Goal: Task Accomplishment & Management: Complete application form

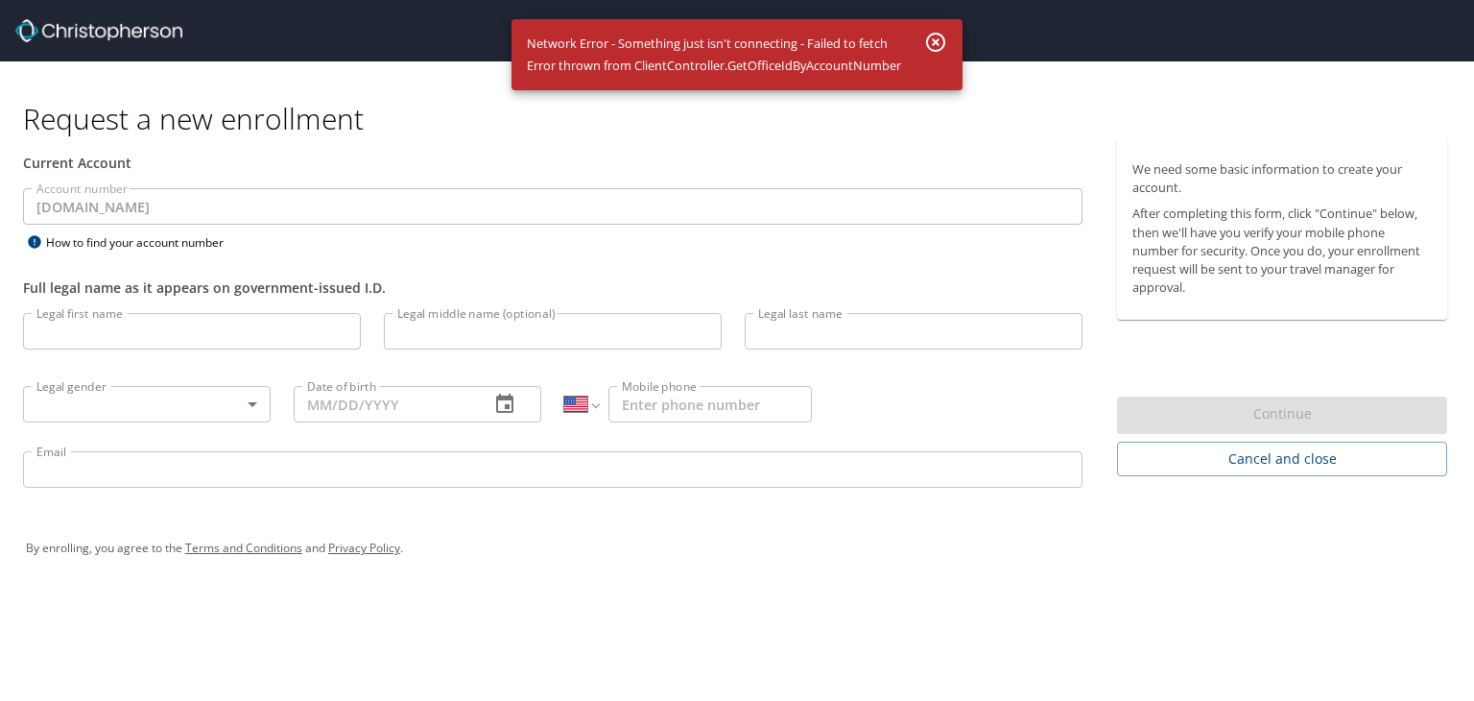
select select "US"
click at [273, 324] on input "Legal first name" at bounding box center [192, 331] width 338 height 36
type input "Daniel"
type input "H"
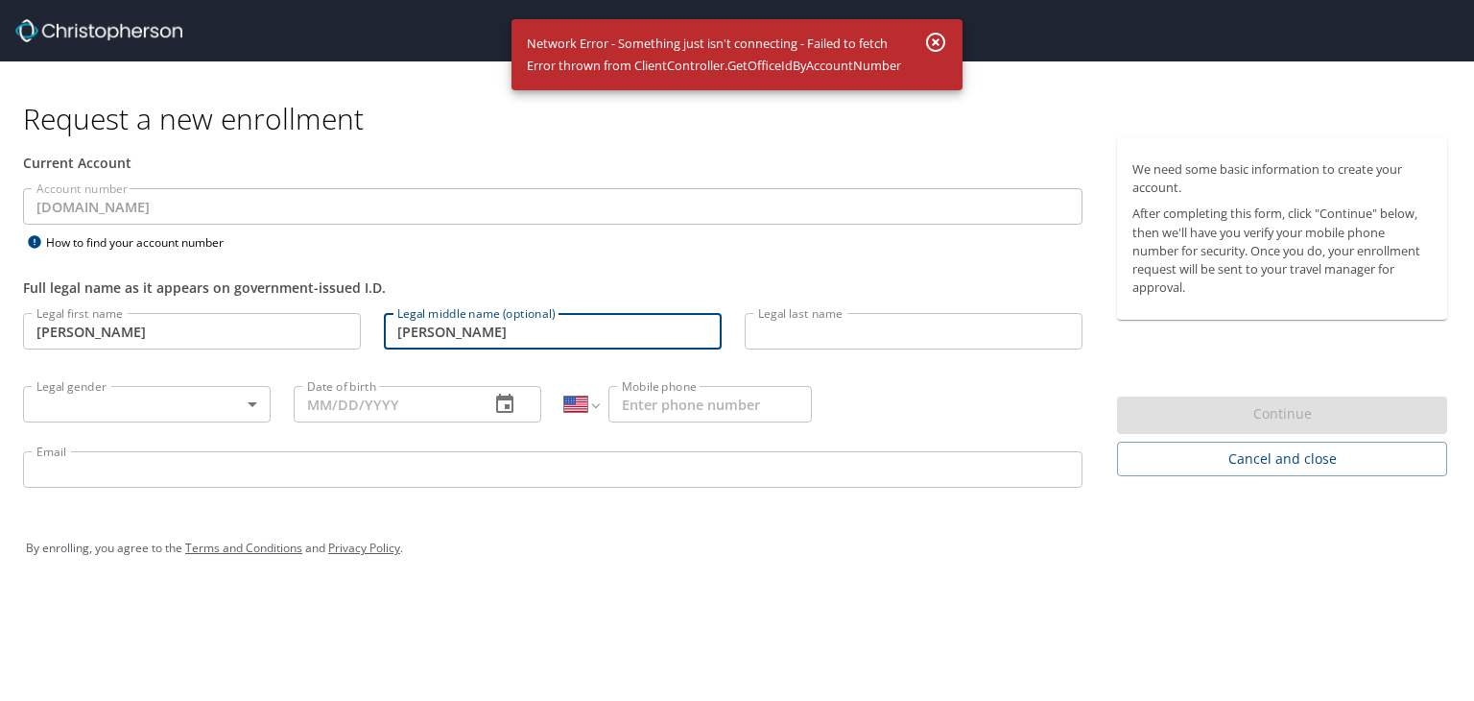
type input "[PERSON_NAME]"
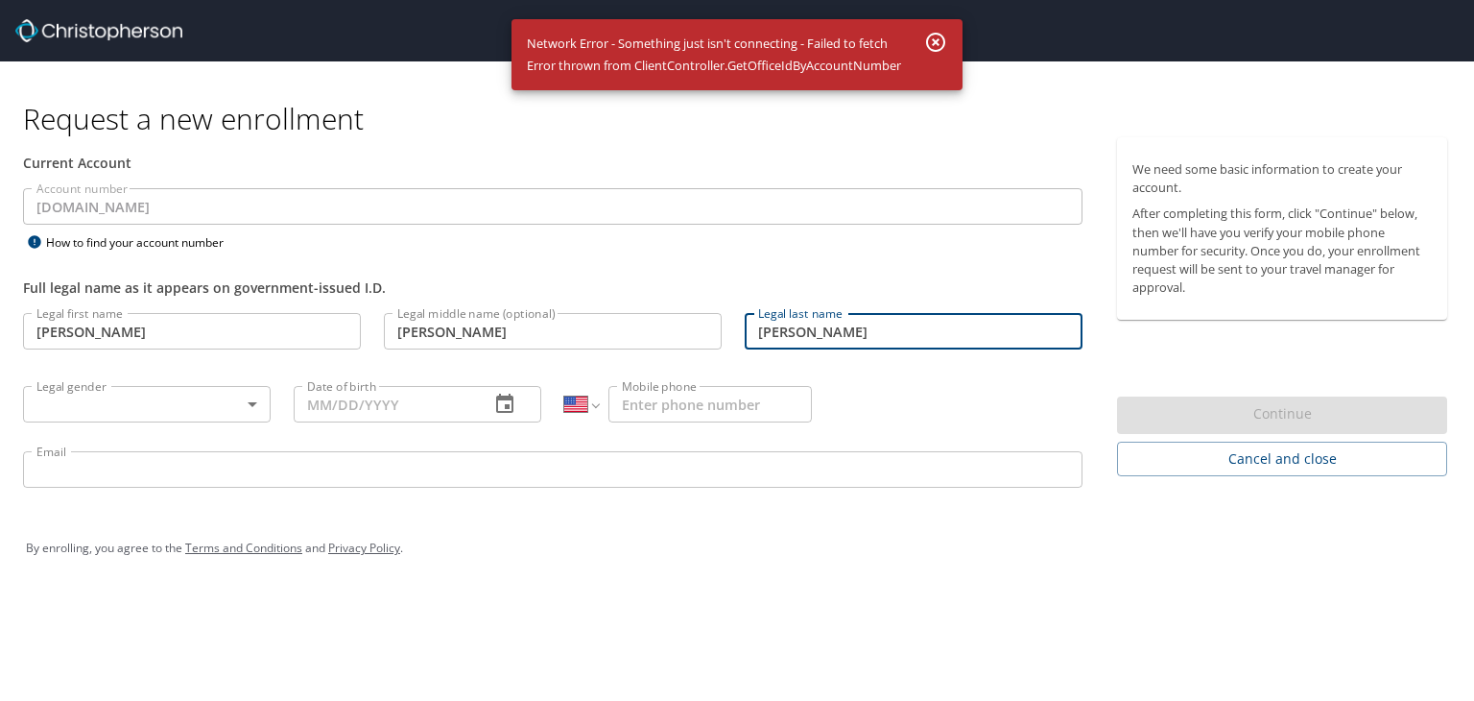
type input "[PERSON_NAME]"
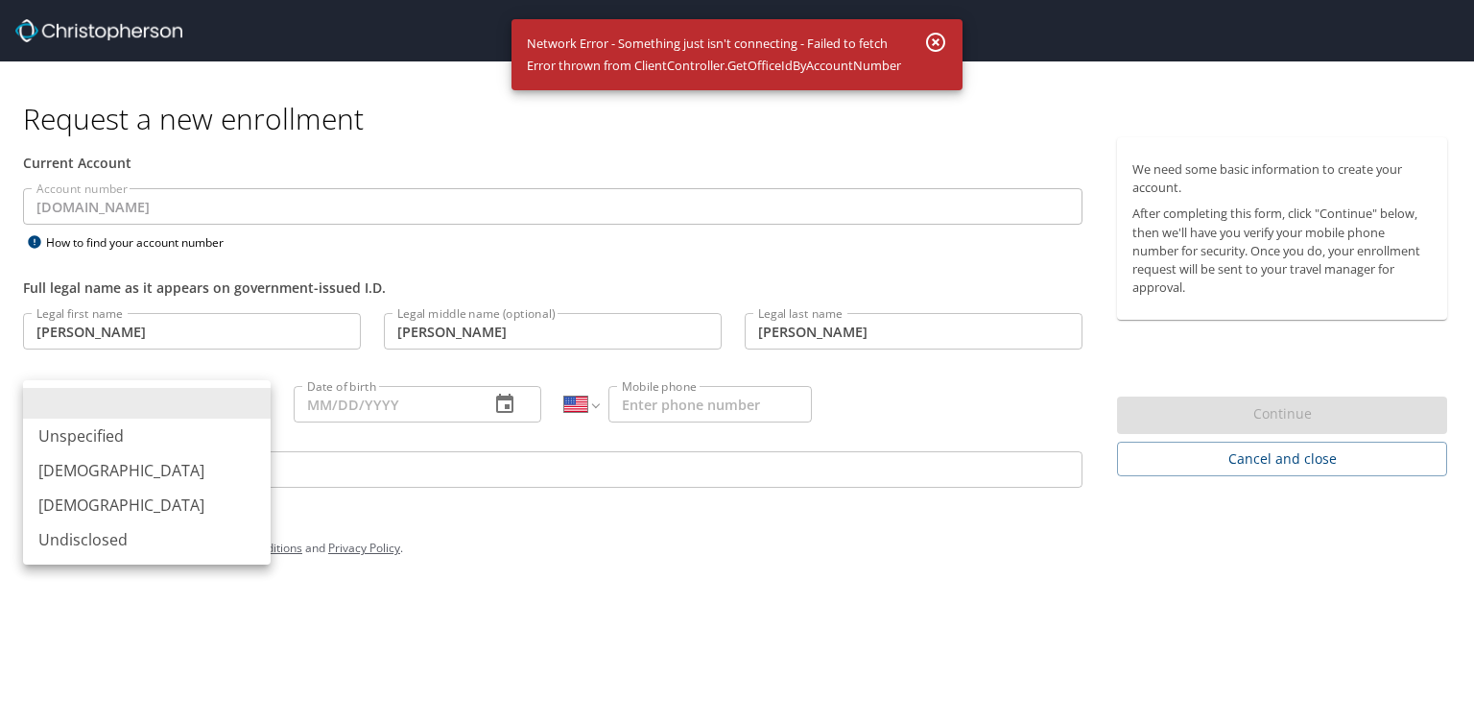
click at [114, 395] on body "Request a new enrollment Current Account Account number 301046.It Account numbe…" at bounding box center [737, 350] width 1474 height 701
click at [118, 467] on li "[DEMOGRAPHIC_DATA]" at bounding box center [147, 470] width 248 height 35
type input "[DEMOGRAPHIC_DATA]"
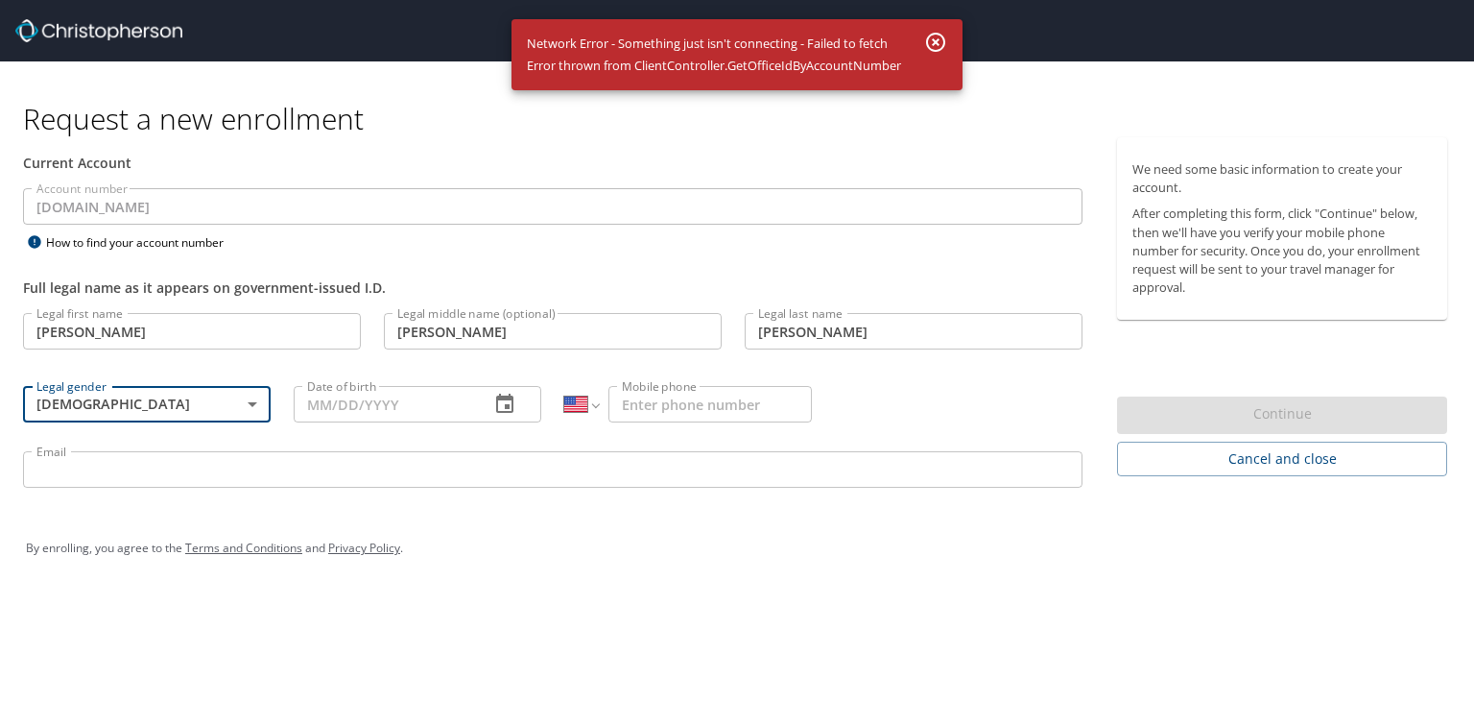
click at [346, 403] on input "Date of birth" at bounding box center [384, 404] width 180 height 36
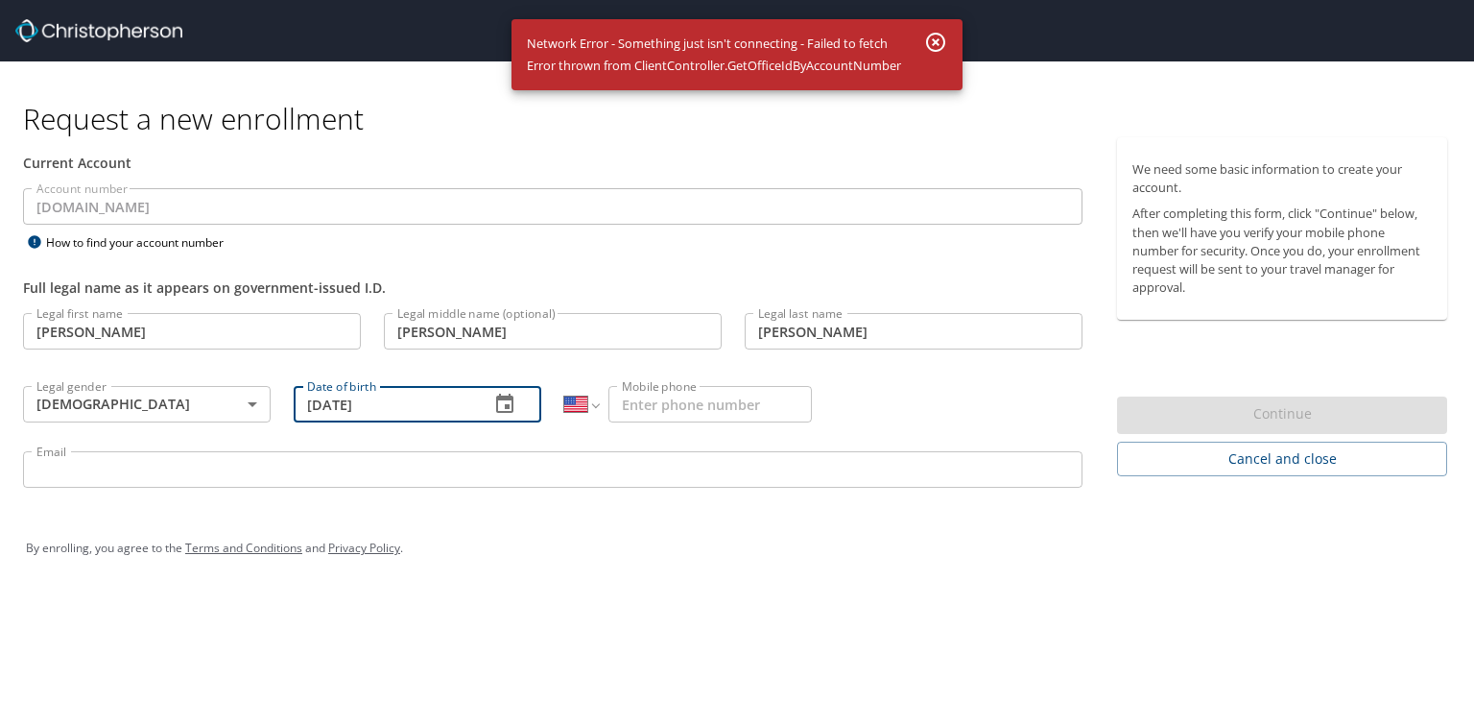
type input "[DATE]"
click at [669, 408] on input "Mobile phone" at bounding box center [709, 404] width 203 height 36
type input "1 (720) 810-8894"
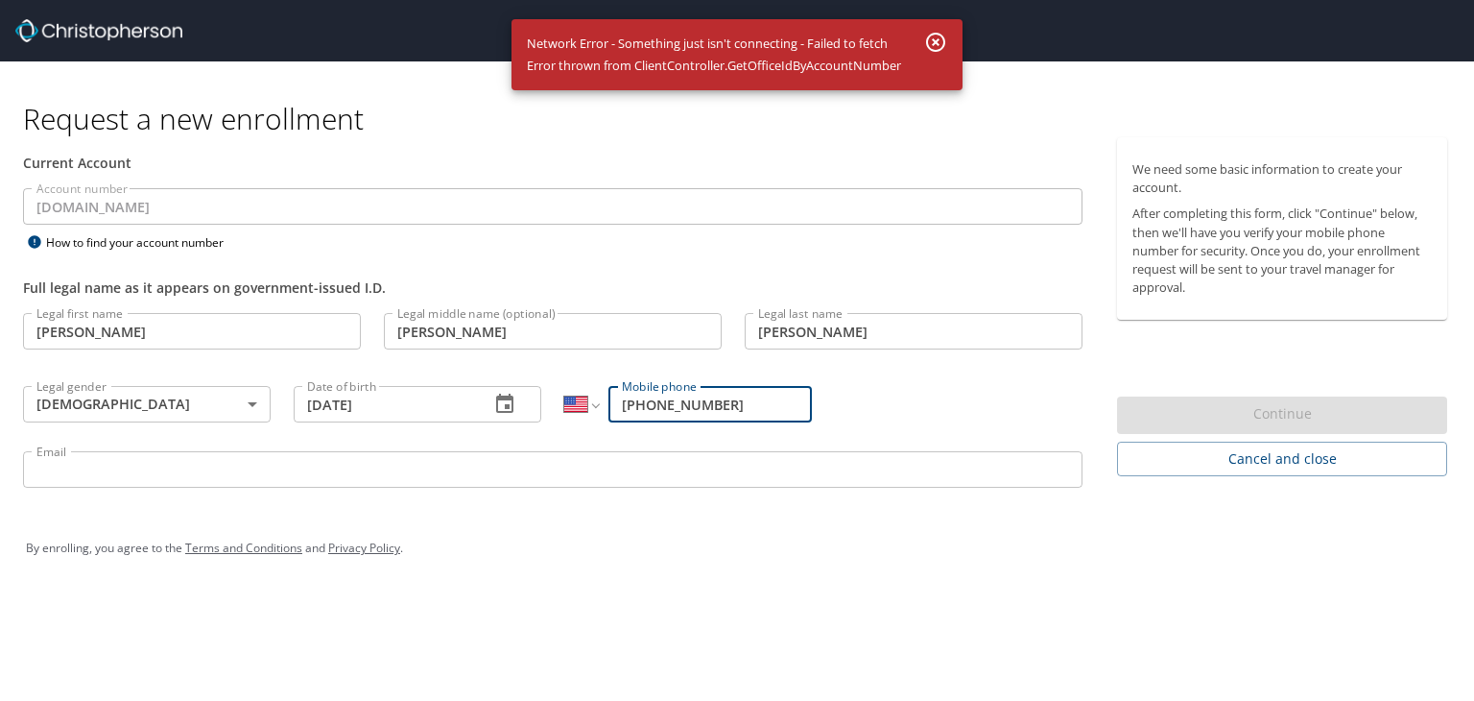
type input "daniel.harthan@radiancetech.com"
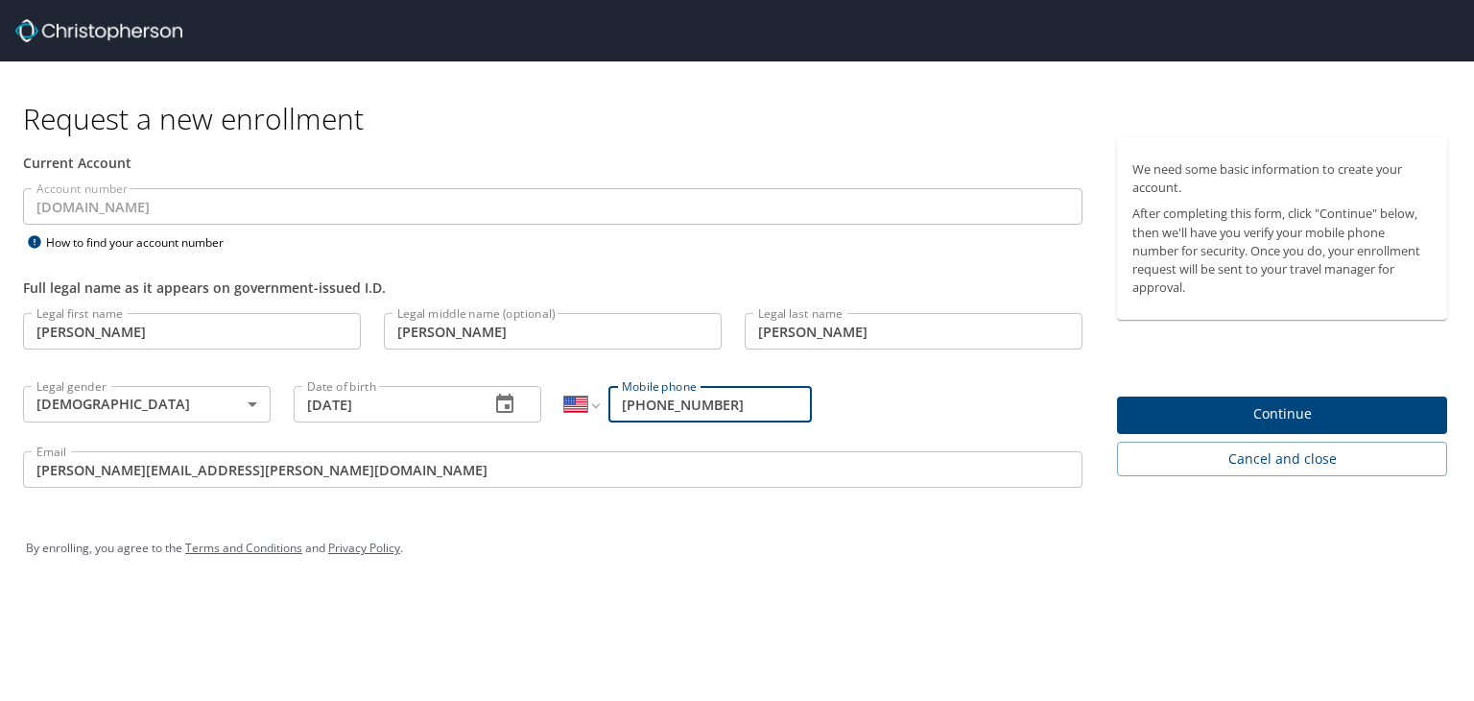
click at [1241, 416] on span "Continue" at bounding box center [1281, 414] width 299 height 24
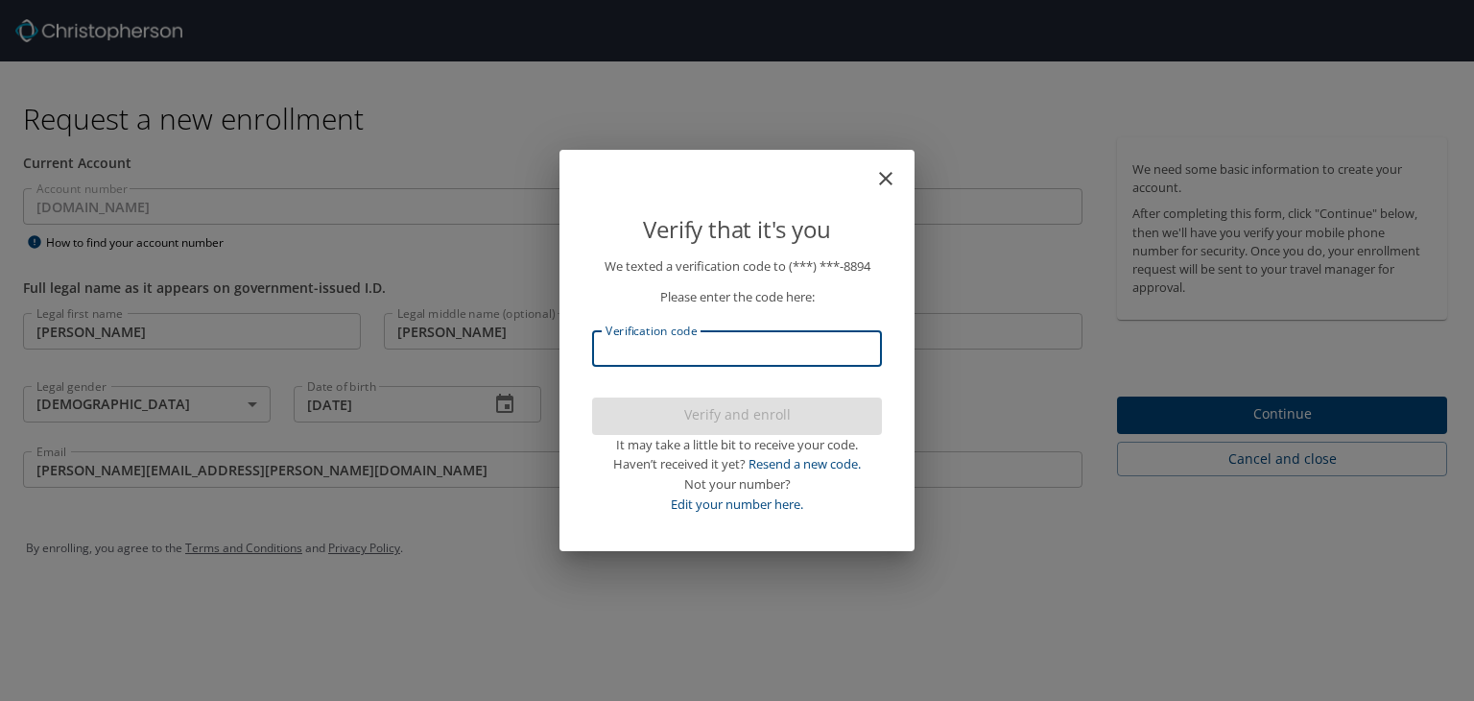
click at [703, 348] on input "Verification code" at bounding box center [737, 348] width 290 height 36
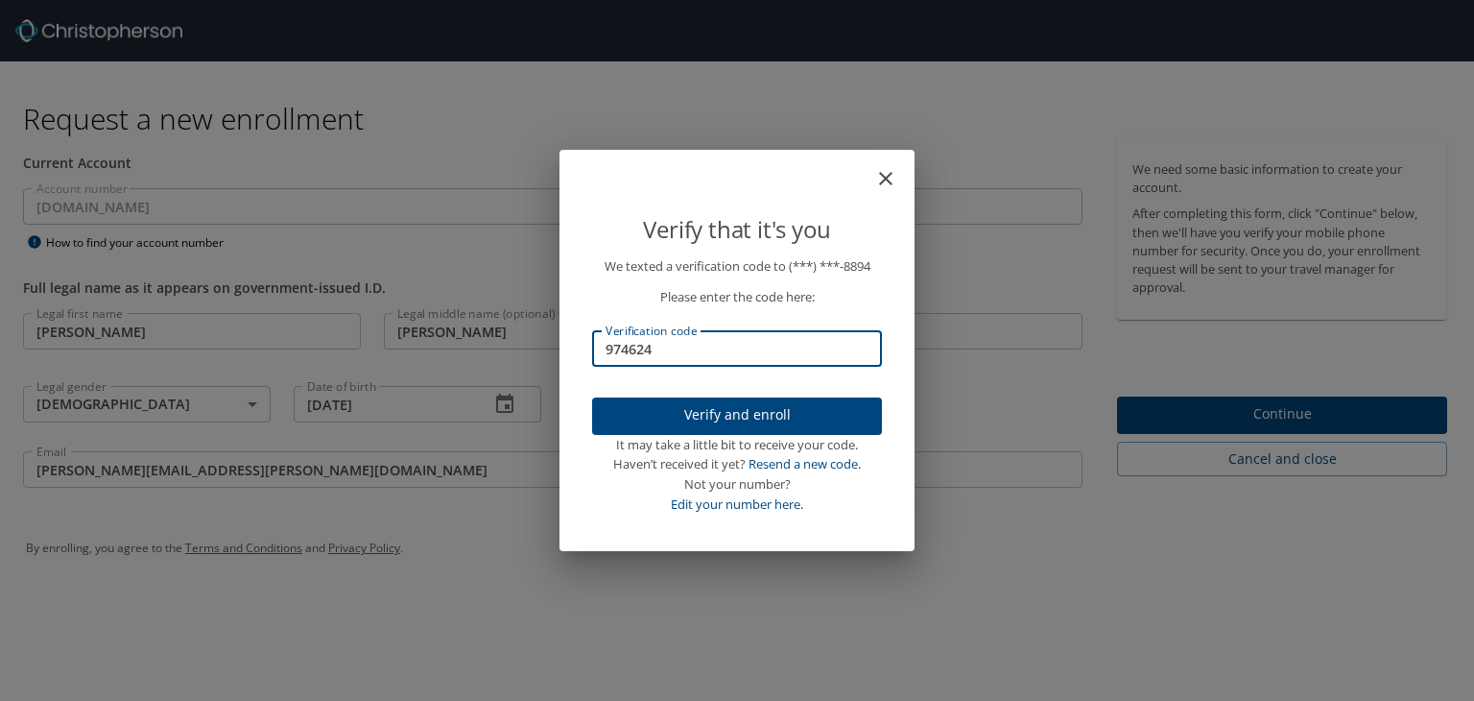
type input "974624"
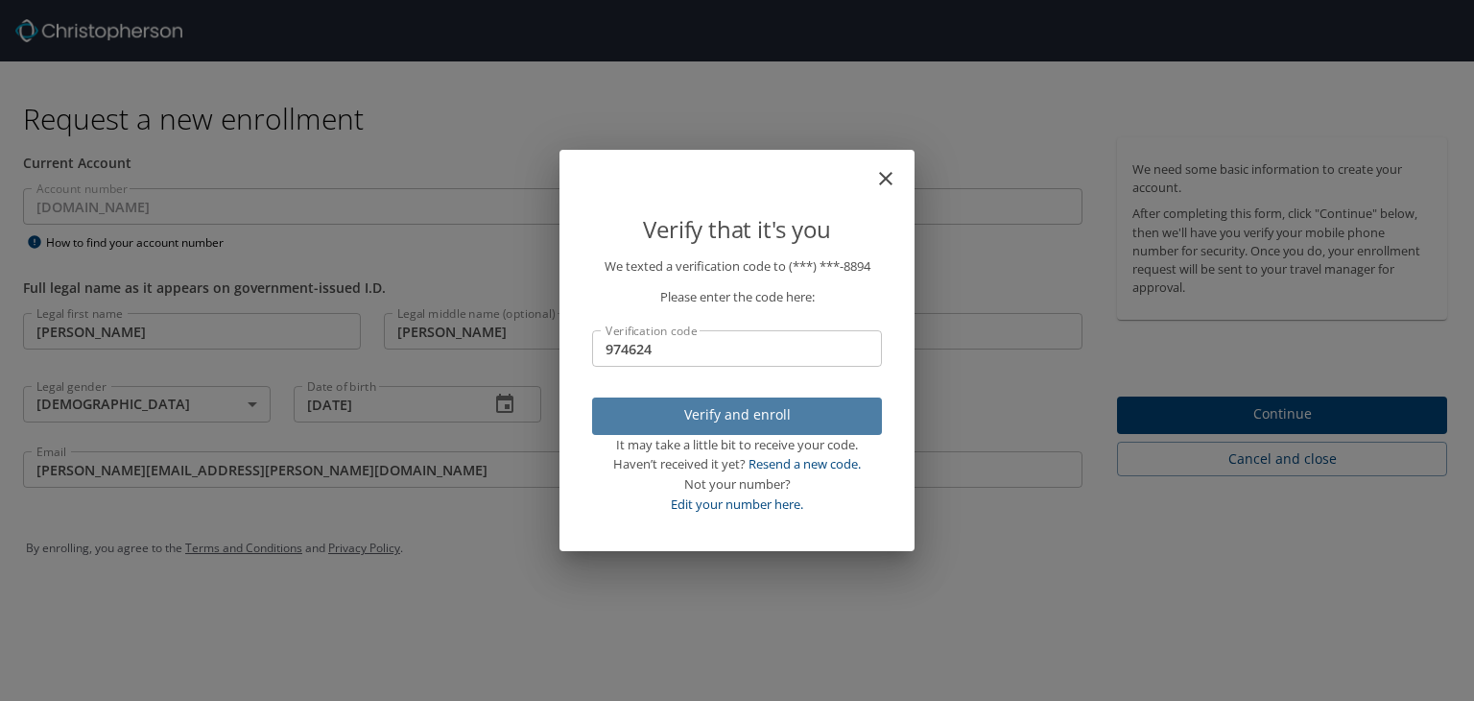
click at [720, 408] on span "Verify and enroll" at bounding box center [736, 415] width 259 height 24
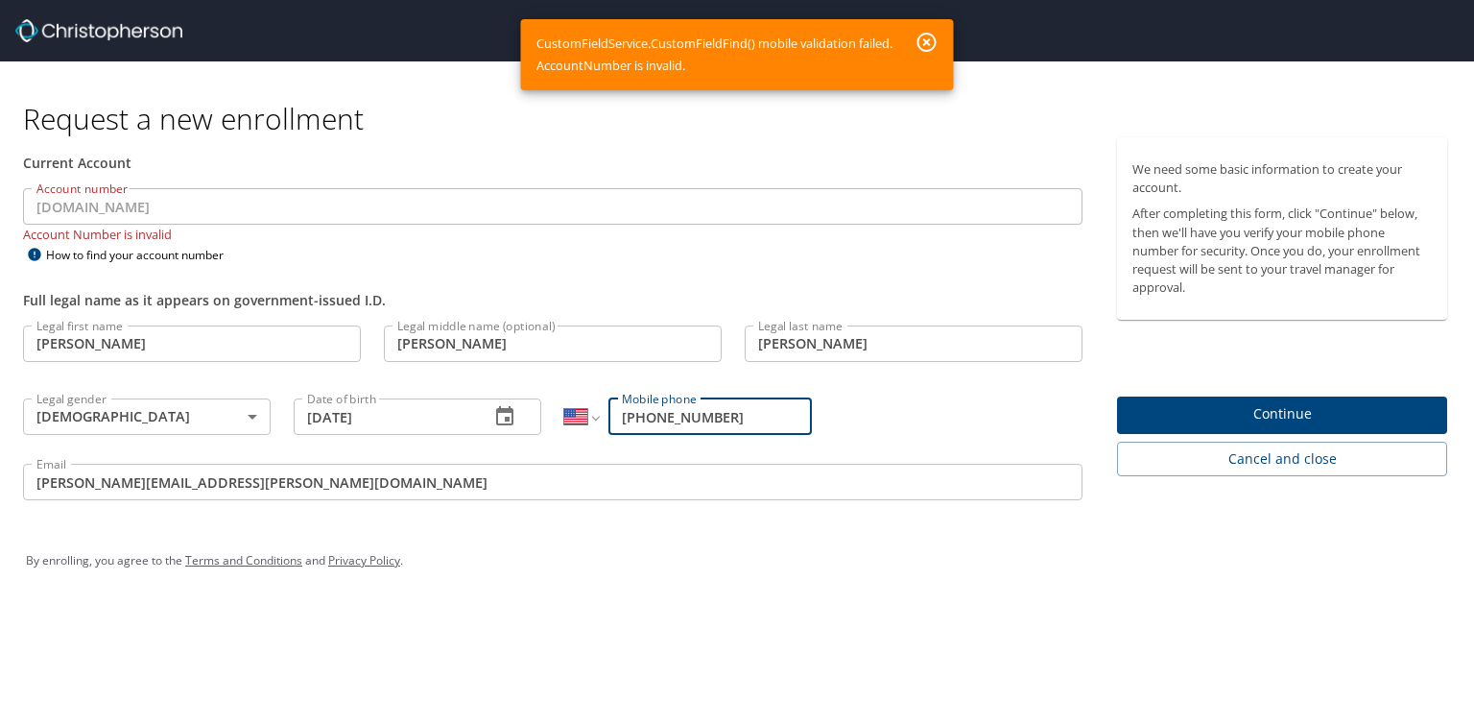
click at [674, 131] on h1 "Request a new enrollment" at bounding box center [742, 118] width 1439 height 37
click at [1259, 408] on span "Continue" at bounding box center [1281, 414] width 299 height 24
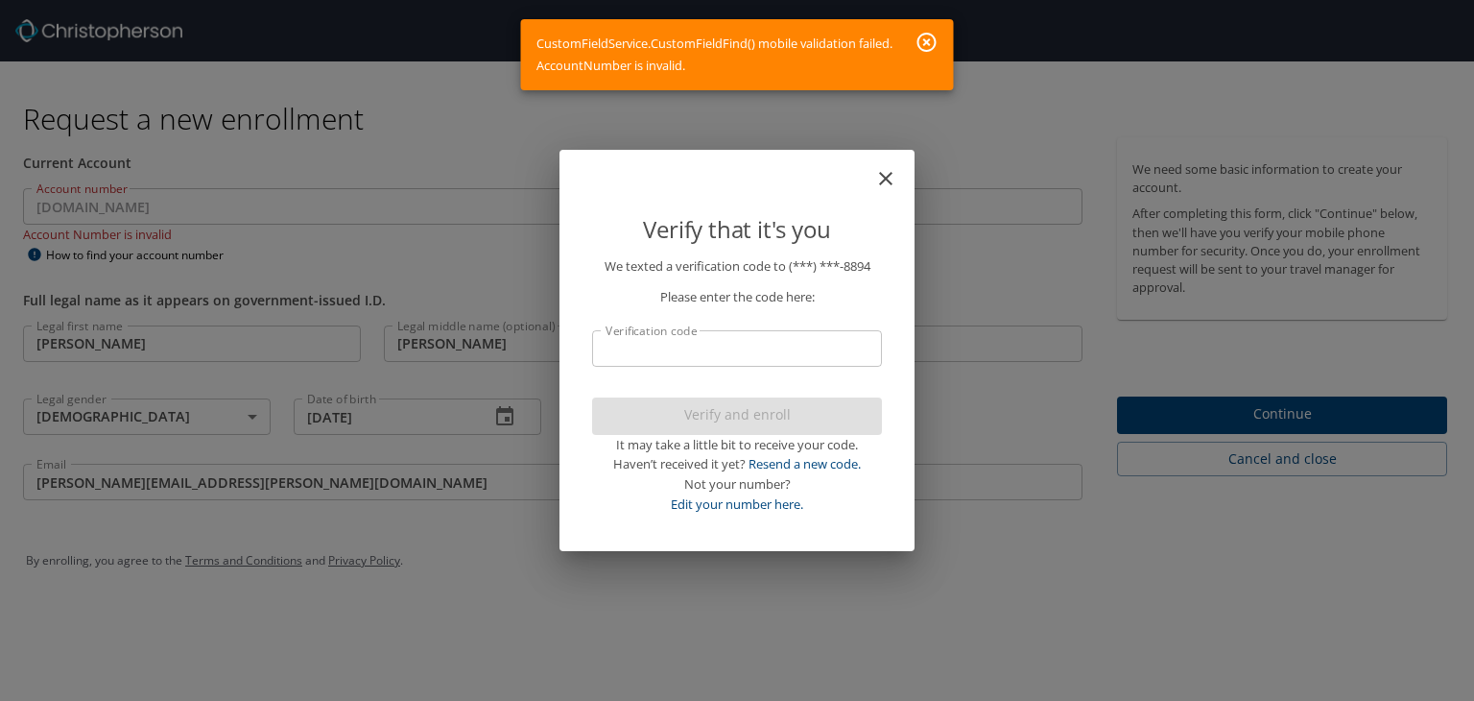
click at [928, 41] on icon "button" at bounding box center [926, 42] width 19 height 19
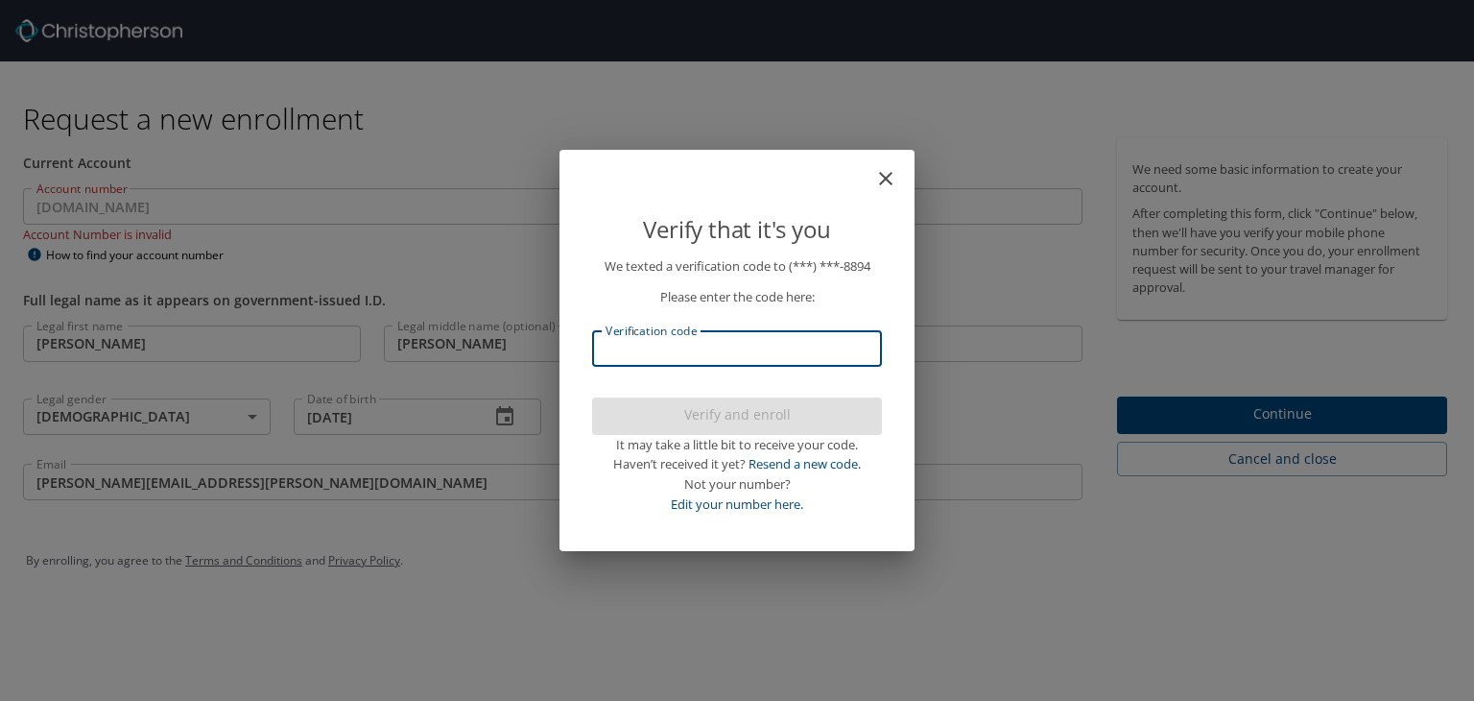
click at [704, 343] on input "Verification code" at bounding box center [737, 348] width 290 height 36
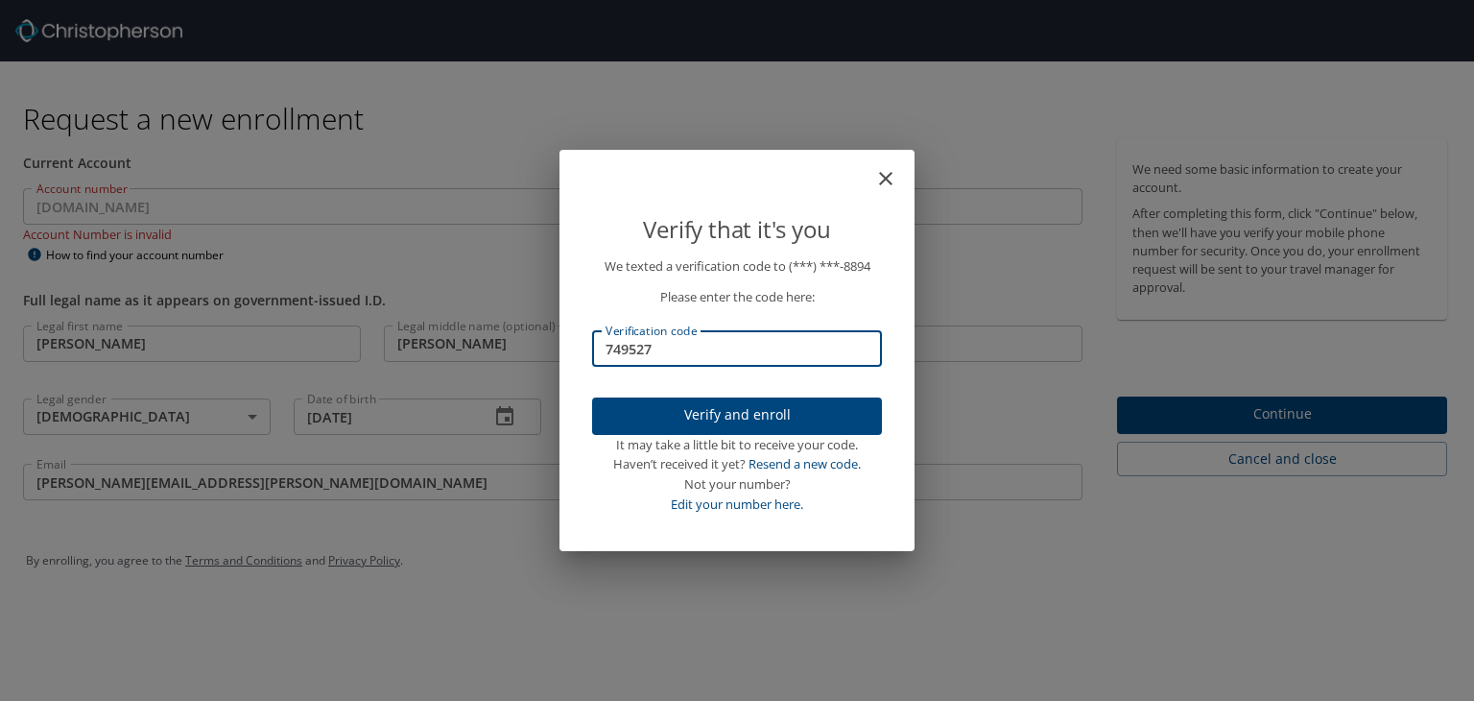
type input "749527"
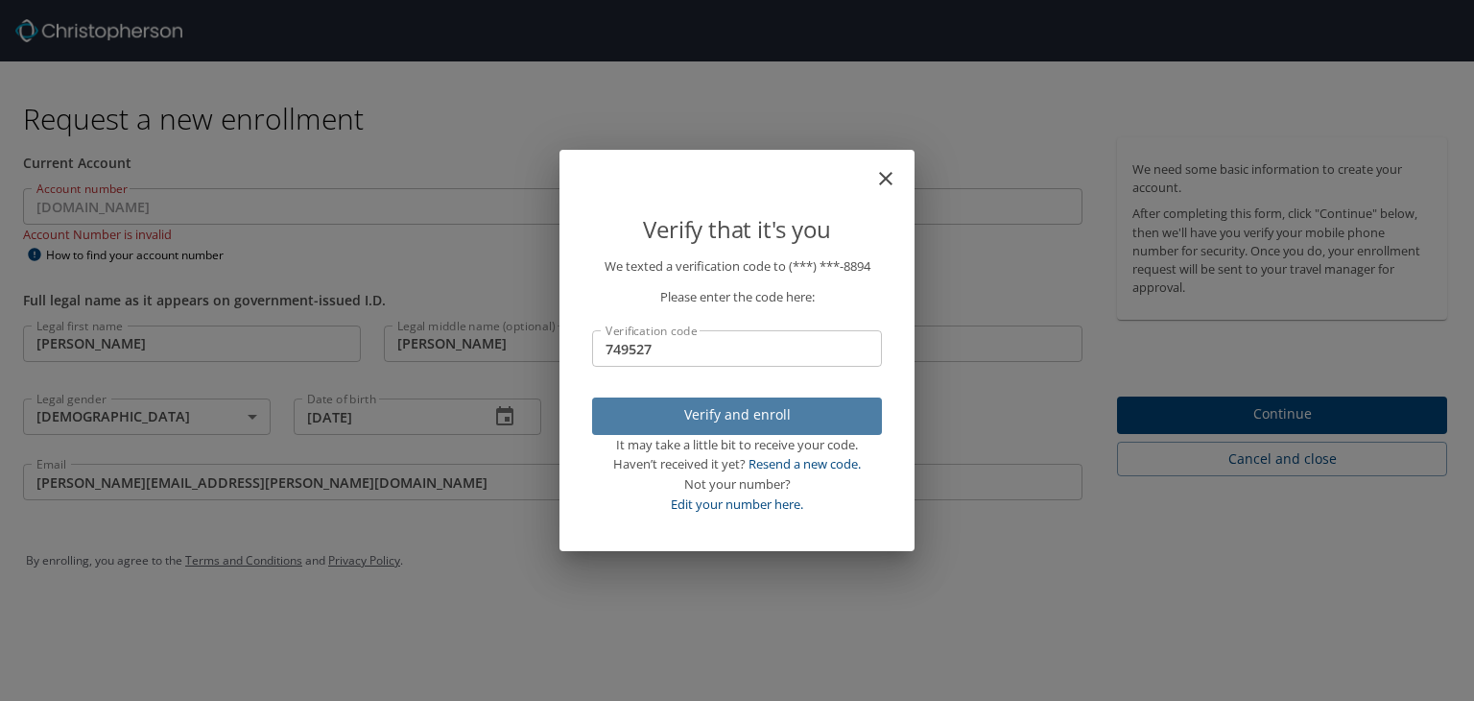
click at [749, 405] on span "Verify and enroll" at bounding box center [736, 415] width 259 height 24
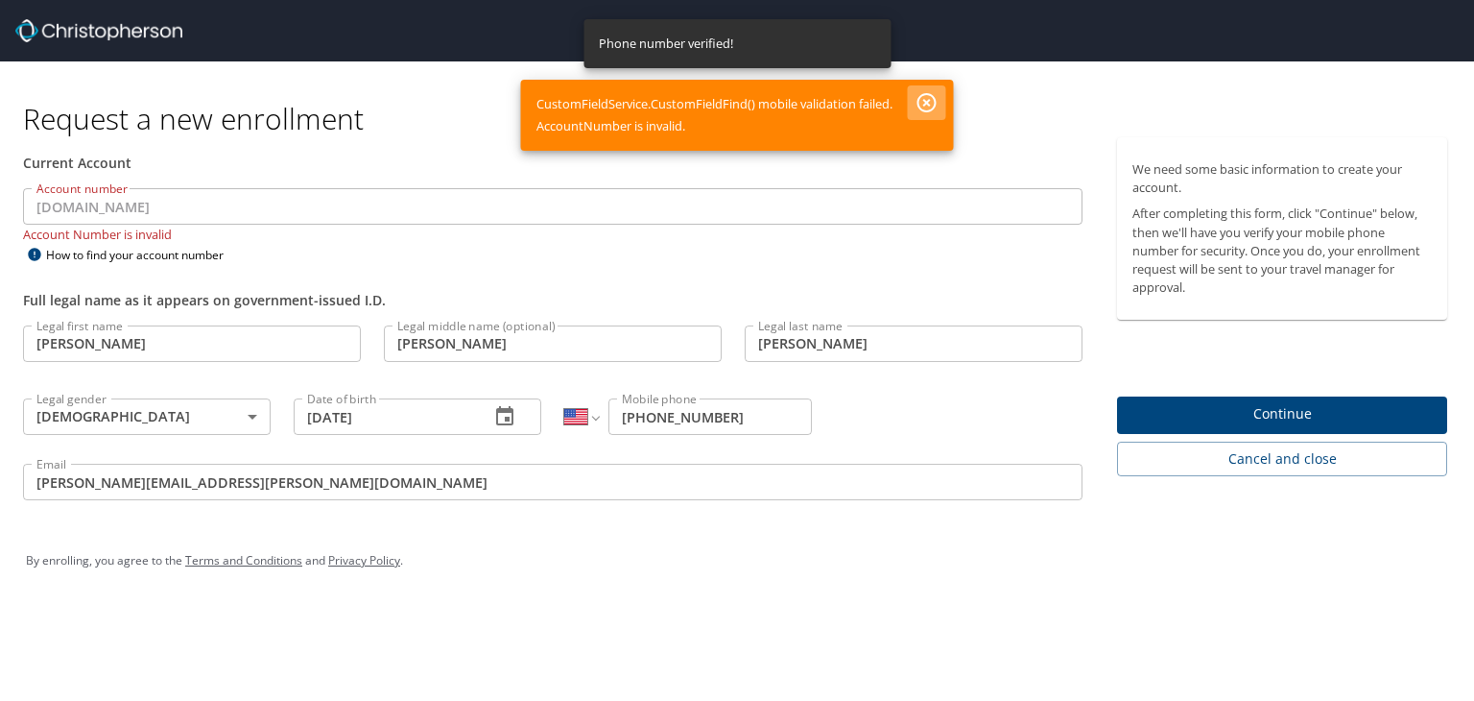
click at [929, 100] on icon "button" at bounding box center [926, 102] width 19 height 19
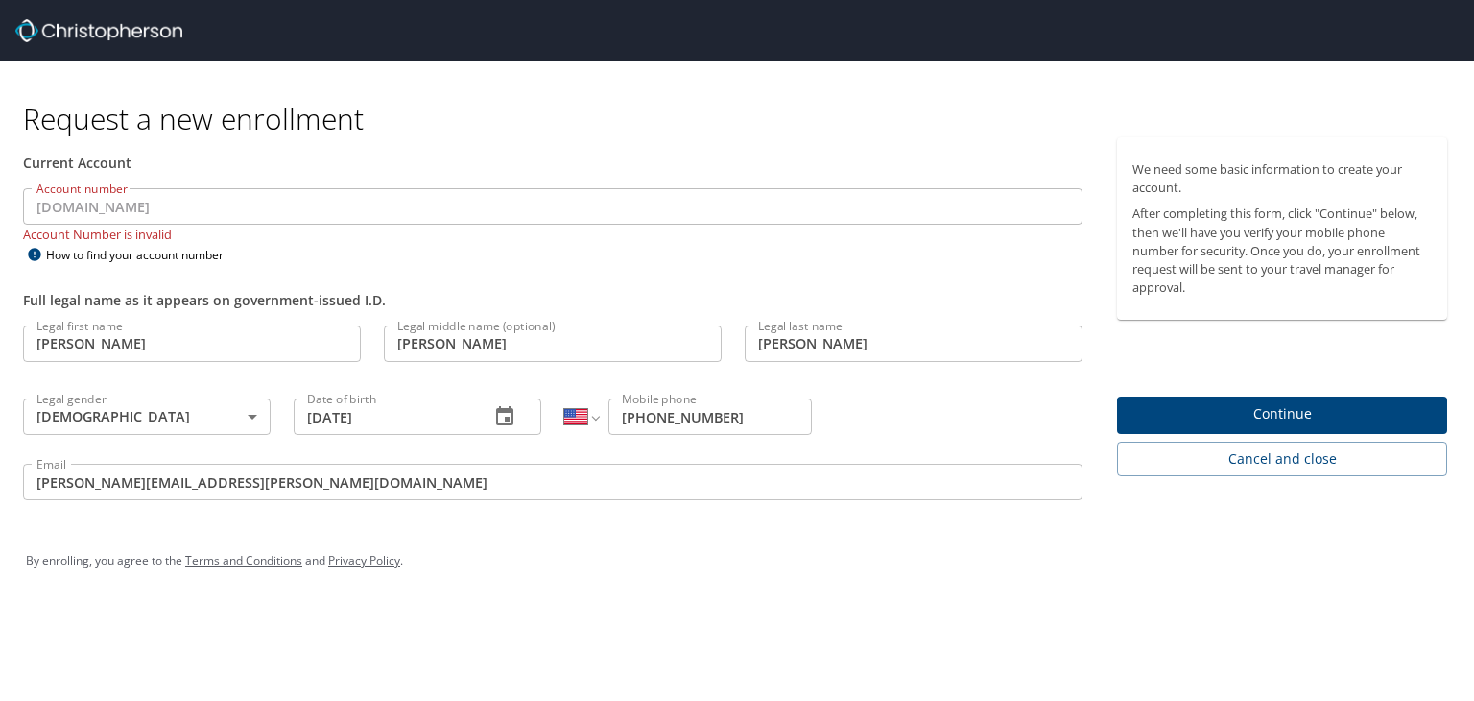
click at [710, 576] on div "By enrolling, you agree to the Terms and Conditions and Privacy Policy ." at bounding box center [737, 560] width 1422 height 48
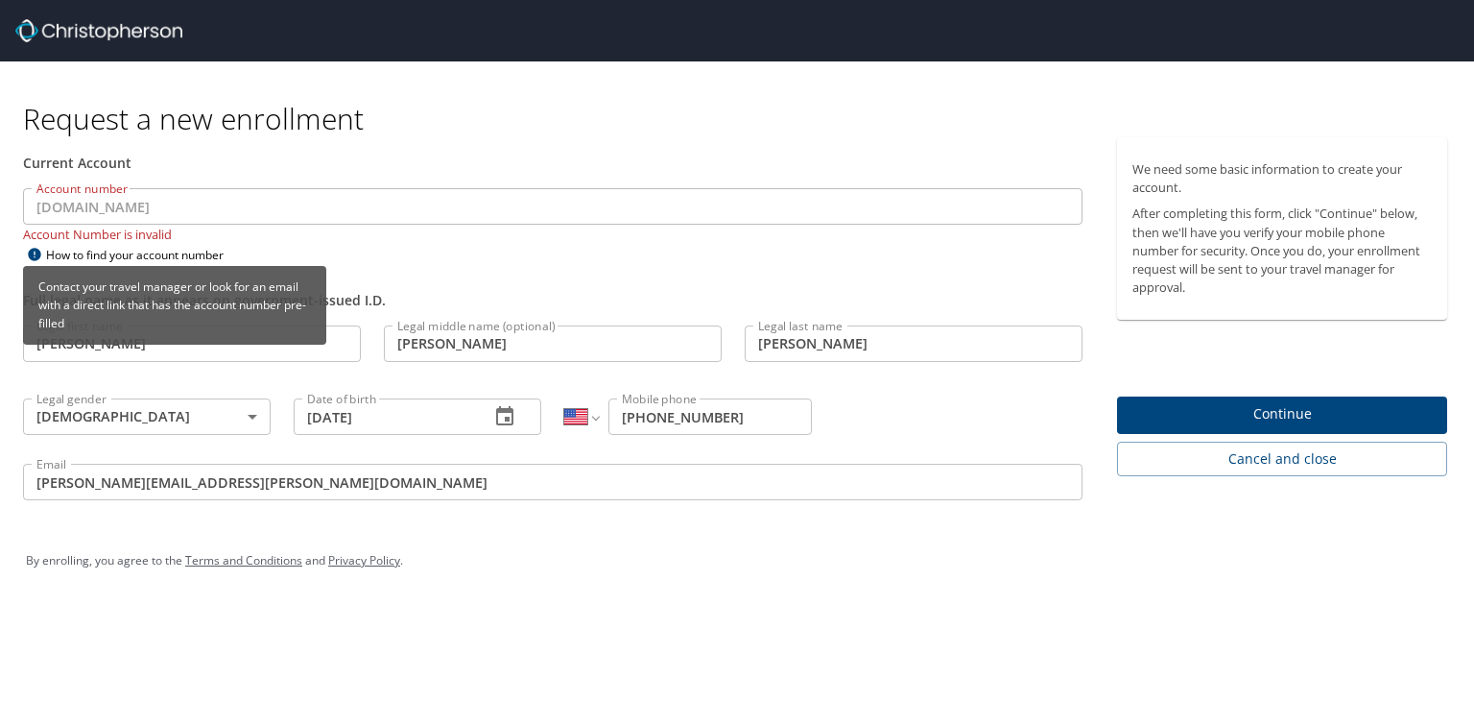
click at [226, 258] on div "How to find your account number" at bounding box center [143, 255] width 240 height 24
click at [185, 256] on div "How to find your account number" at bounding box center [143, 255] width 240 height 24
click at [185, 255] on div "How to find your account number" at bounding box center [143, 255] width 240 height 24
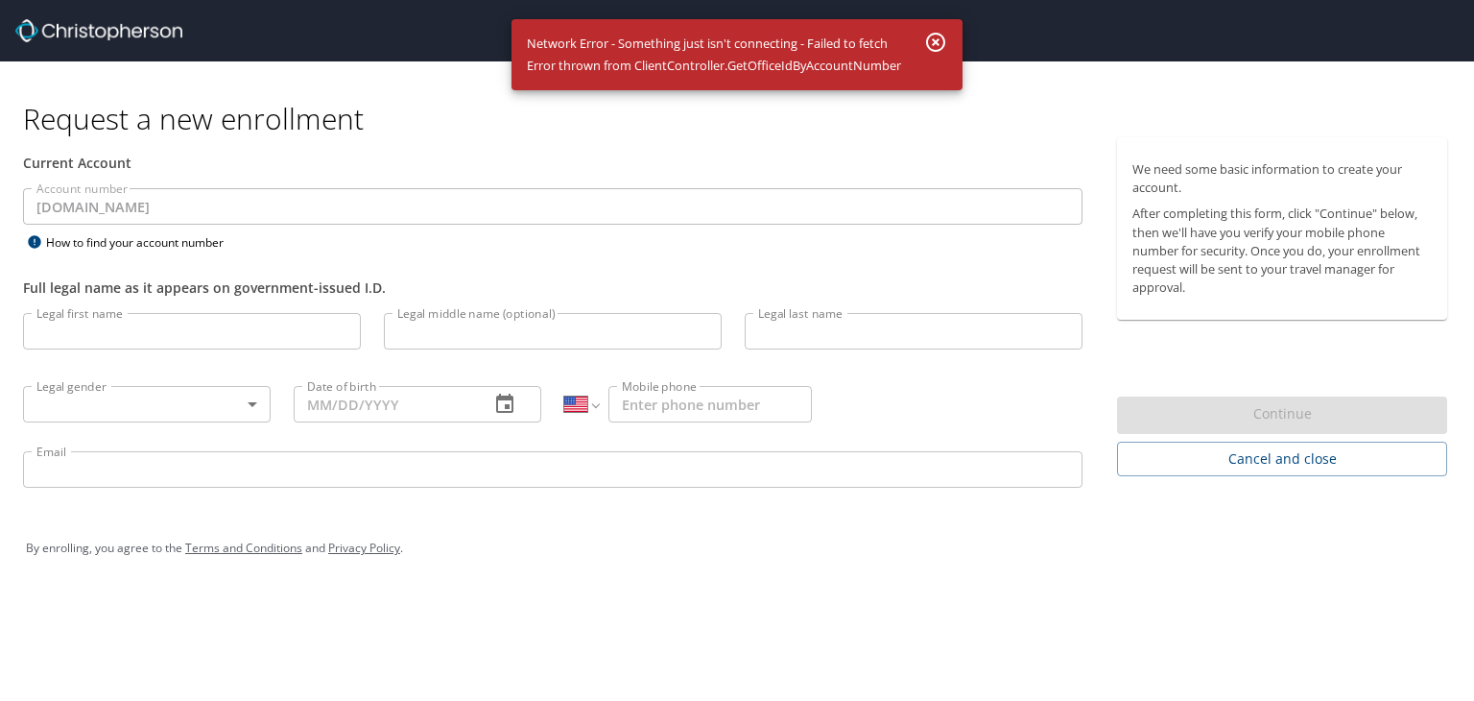
select select "US"
click at [934, 41] on icon "button" at bounding box center [935, 42] width 19 height 19
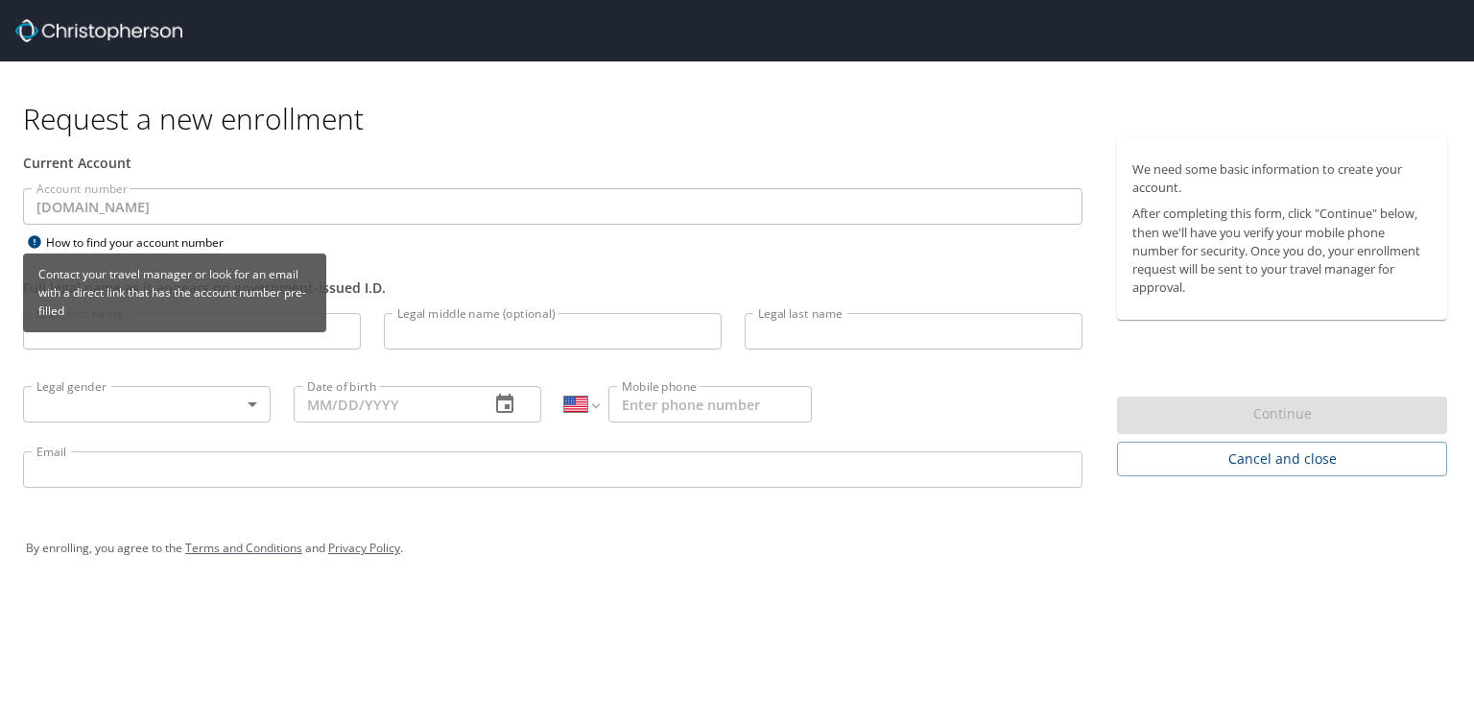
click at [146, 242] on div "How to find your account number" at bounding box center [143, 242] width 240 height 24
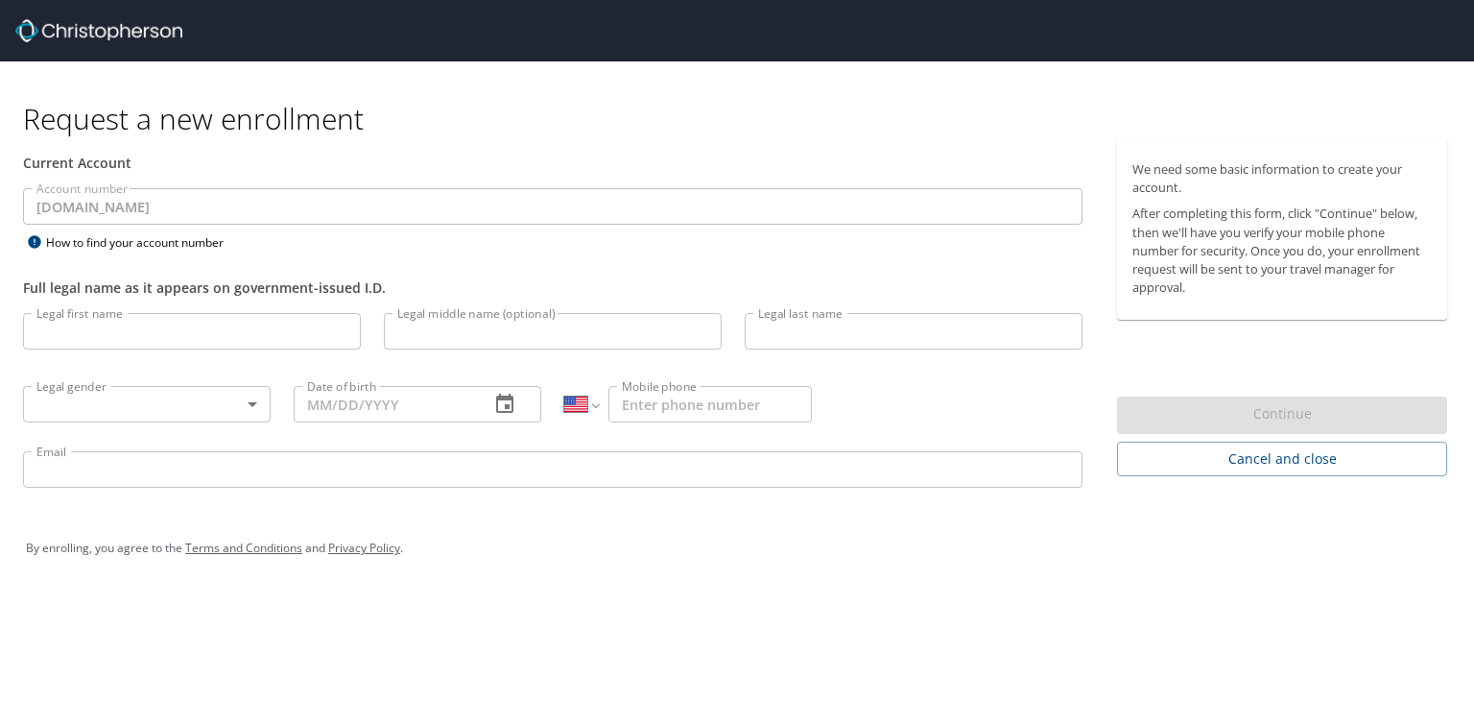
click at [53, 186] on div "Current Account" at bounding box center [553, 162] width 1082 height 51
click at [75, 165] on div "Current Account" at bounding box center [552, 163] width 1059 height 20
click at [156, 166] on div "Current Account" at bounding box center [552, 163] width 1059 height 20
click at [138, 47] on div at bounding box center [744, 30] width 1459 height 61
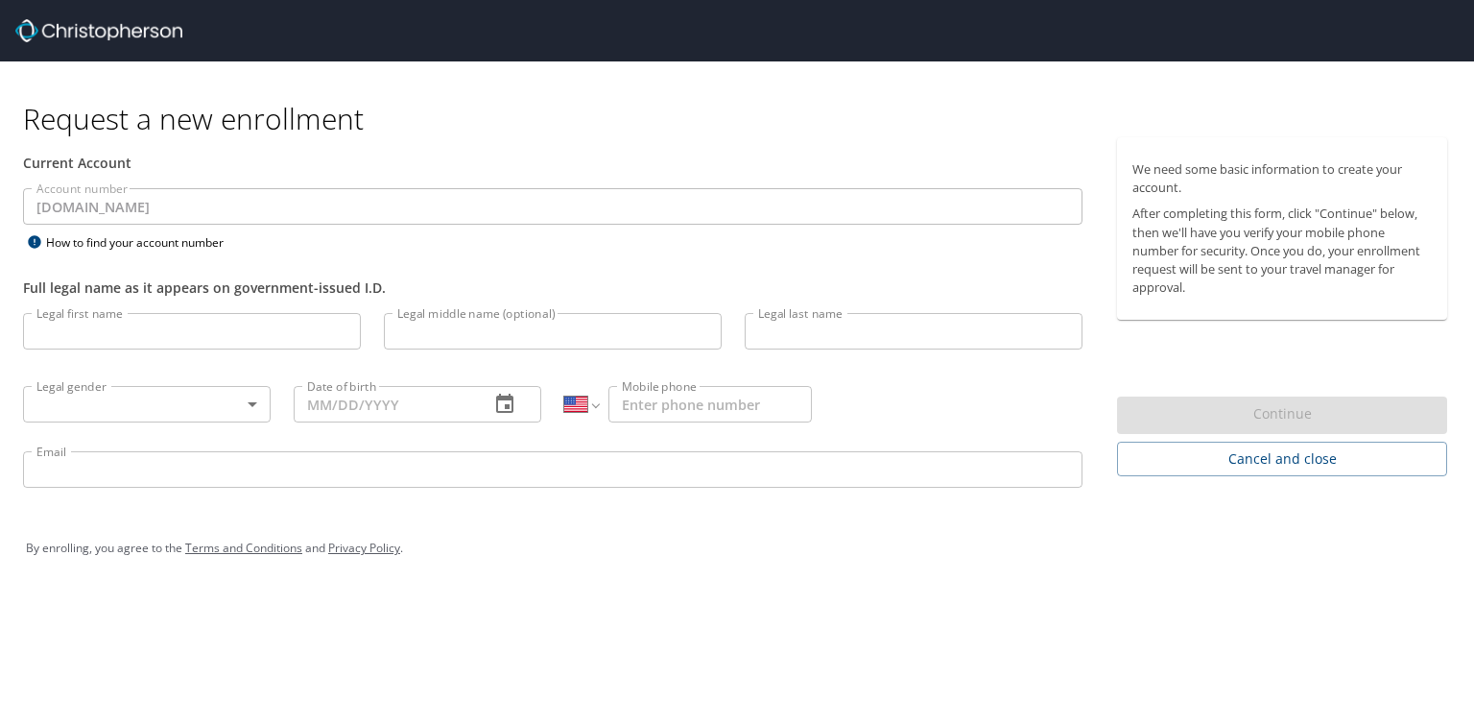
click at [143, 29] on img at bounding box center [98, 30] width 167 height 23
click at [69, 38] on img at bounding box center [98, 30] width 167 height 23
click at [35, 30] on img at bounding box center [98, 30] width 167 height 23
select select "US"
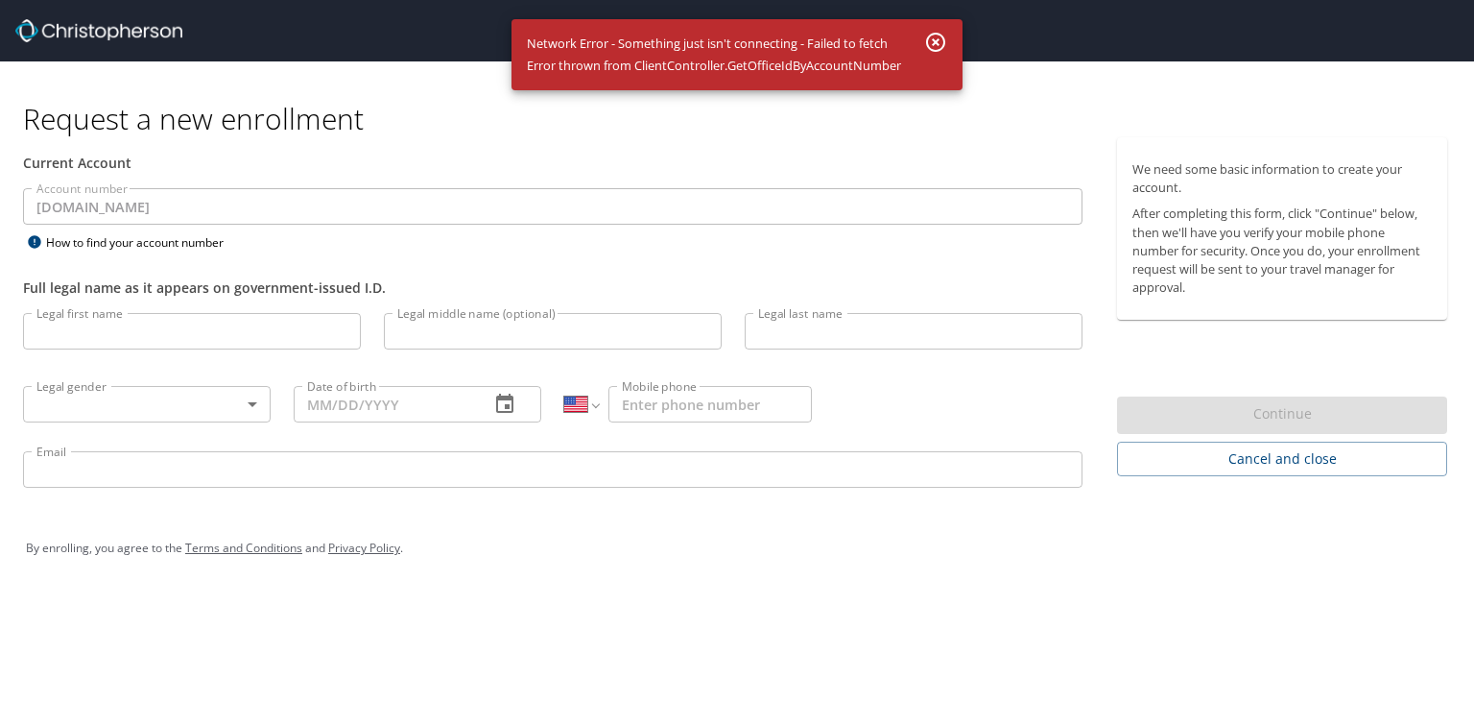
select select "US"
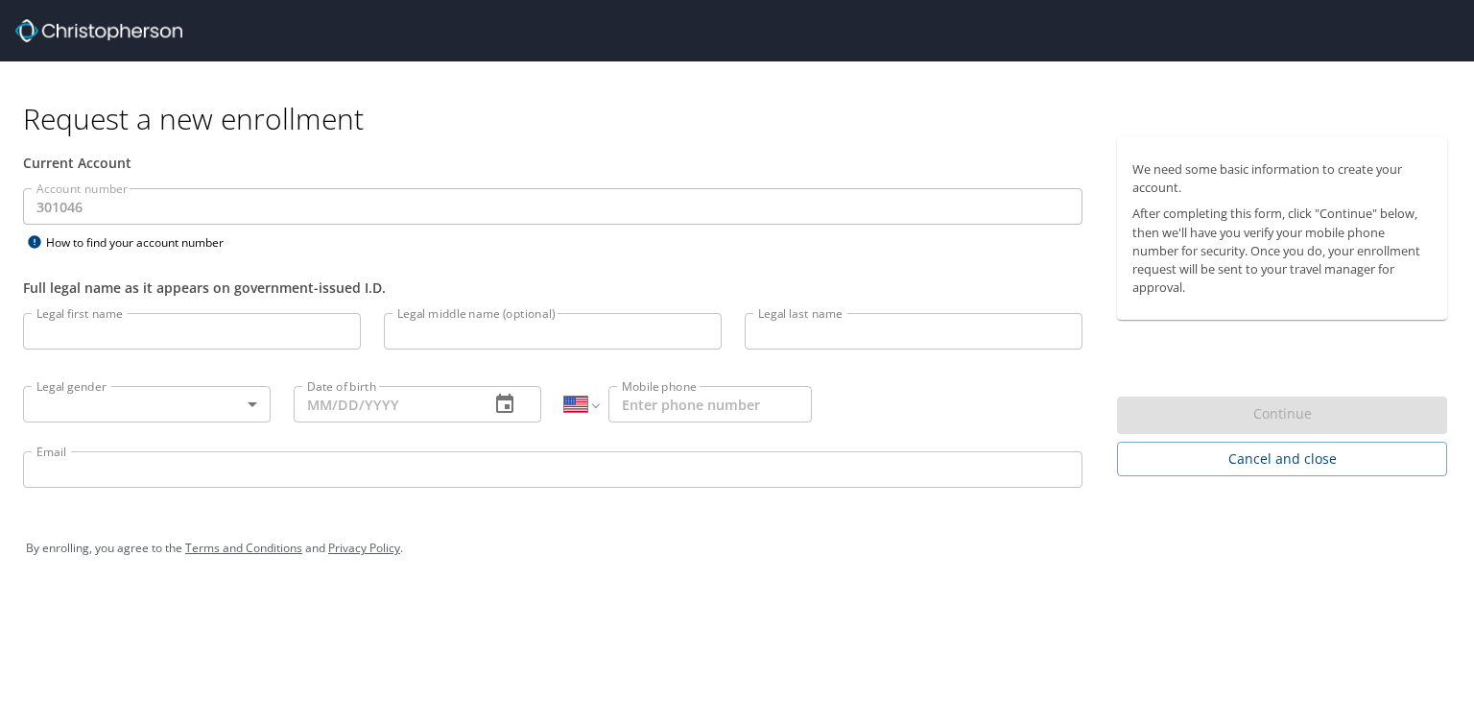
select select "US"
click at [313, 344] on input "Legal first name" at bounding box center [192, 331] width 338 height 36
type input "Daniel"
type input "Harthan"
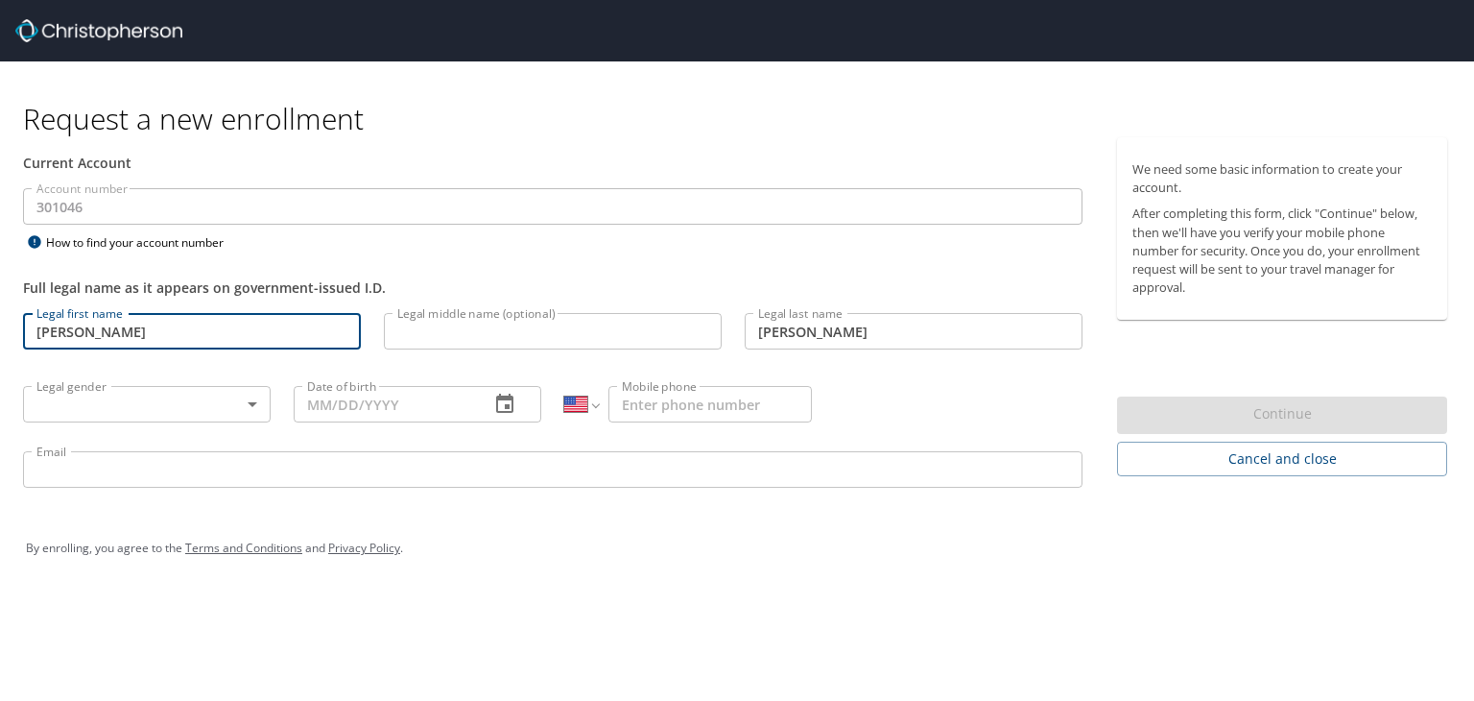
type input "1 (720) 810-8894"
type input "daniel.harthan@radiancetech.com"
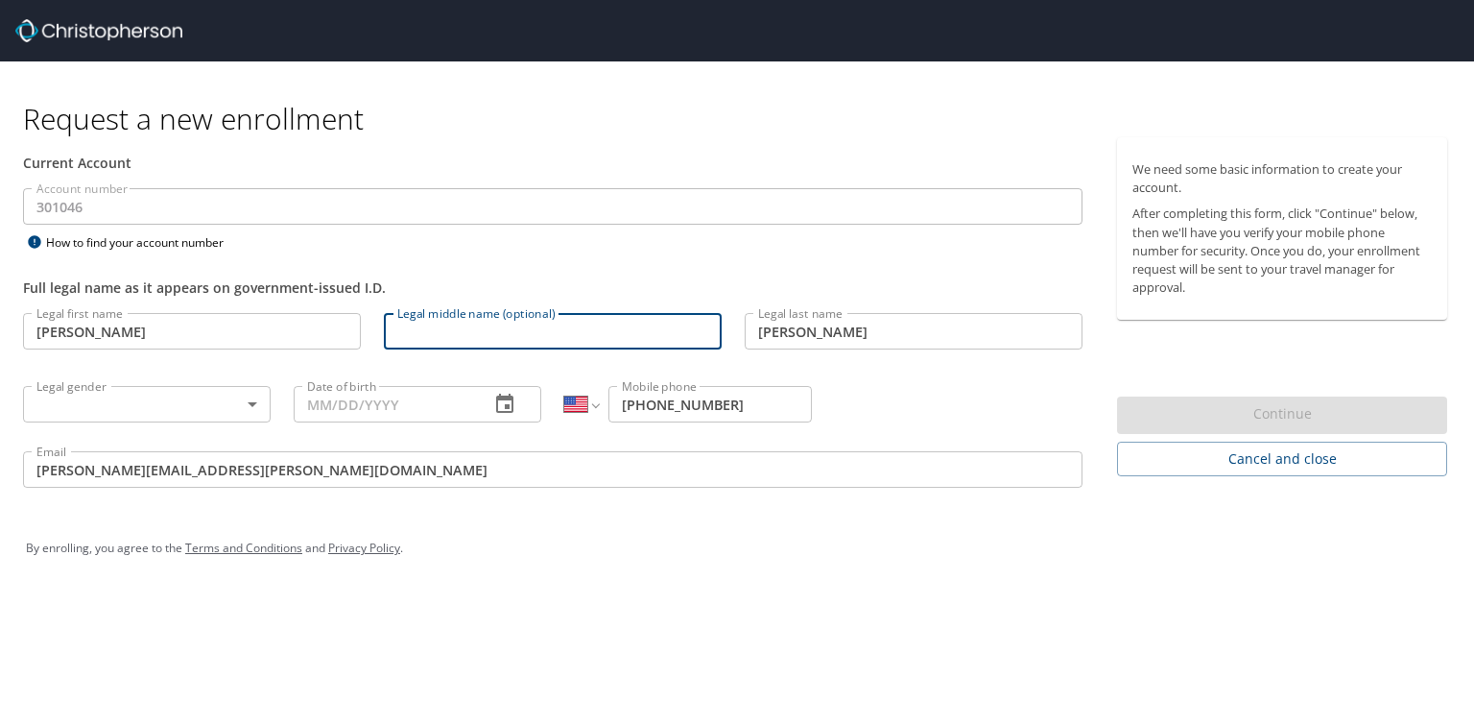
click at [484, 313] on input "Legal middle name (optional)" at bounding box center [553, 331] width 338 height 36
type input "Ronald"
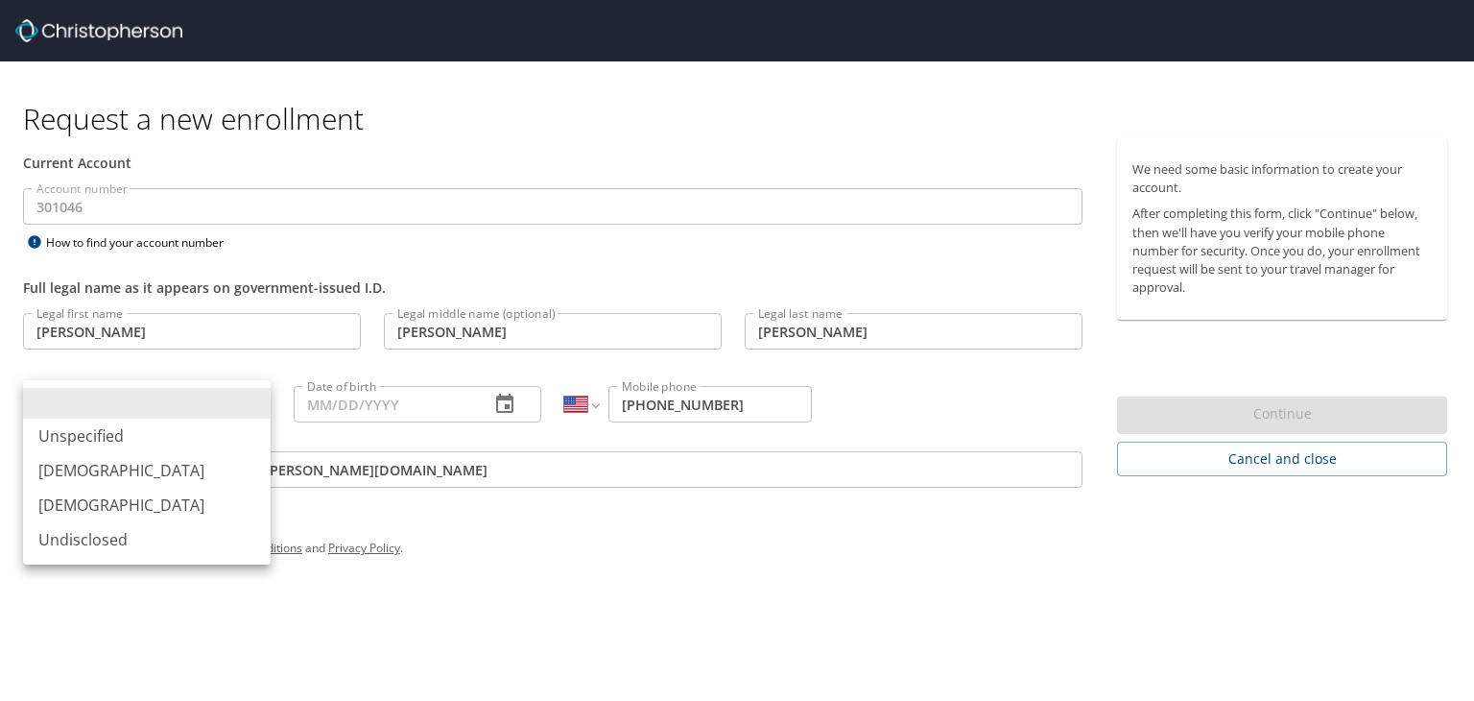
click at [96, 404] on body "Request a new enrollment Current Account Account number 301046 Account number H…" at bounding box center [737, 350] width 1474 height 701
click at [100, 468] on li "Male" at bounding box center [147, 470] width 248 height 35
type input "Male"
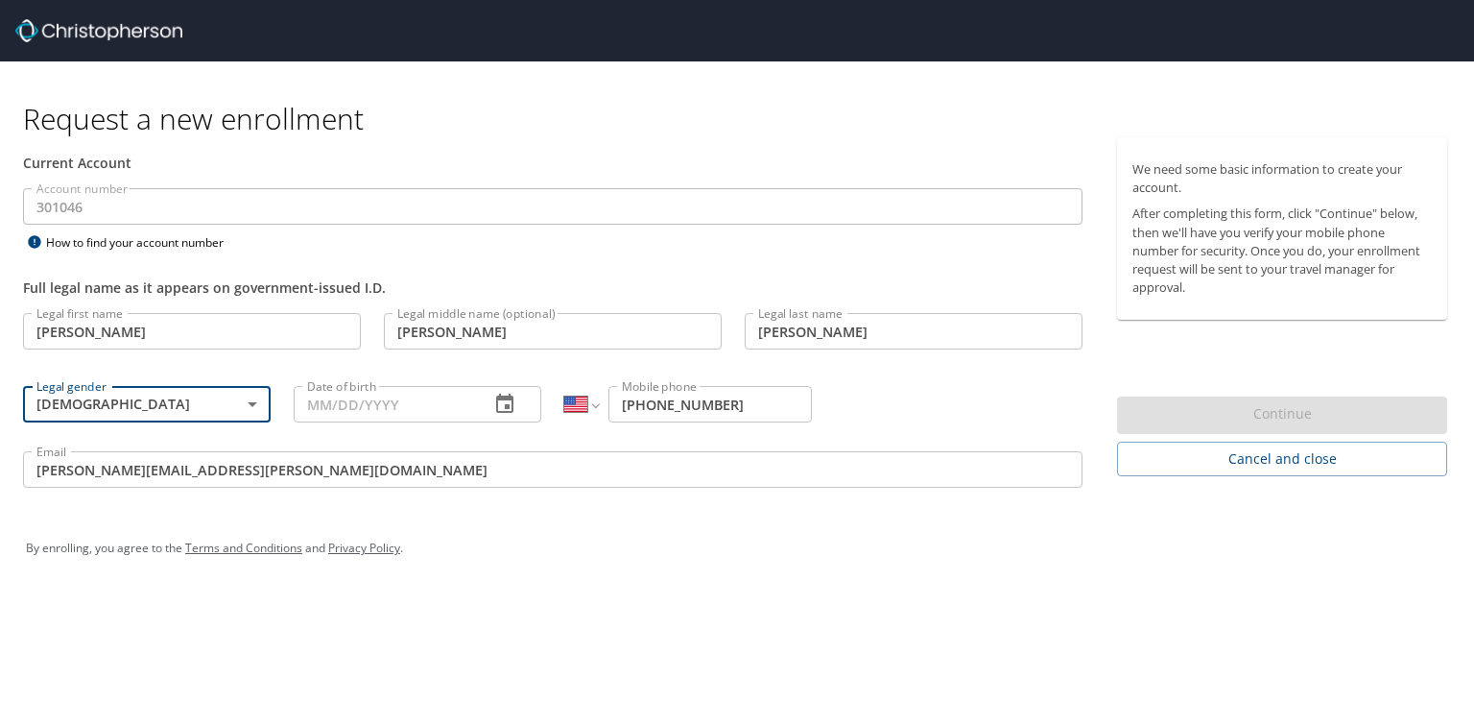
click at [315, 400] on input "Date of birth" at bounding box center [384, 404] width 180 height 36
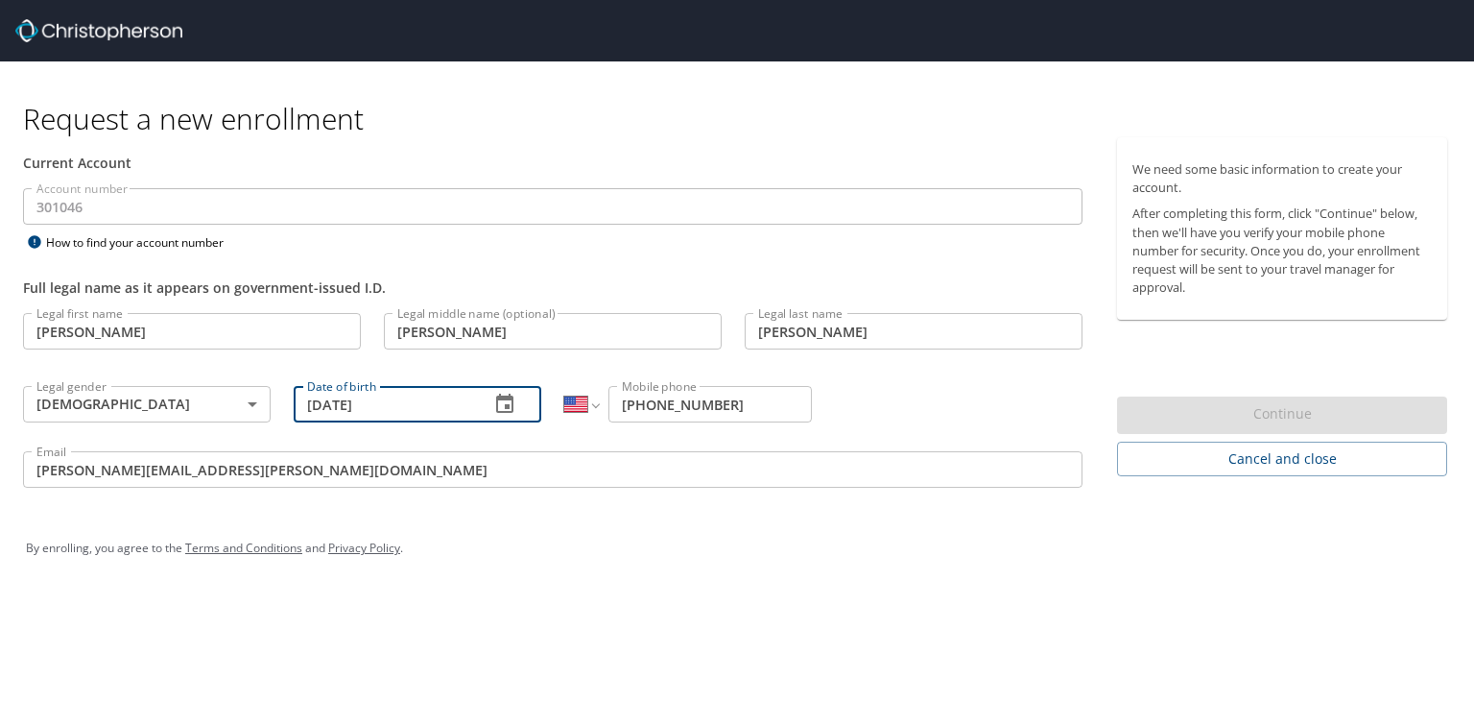
type input "05/03/1985"
click at [931, 563] on div "By enrolling, you agree to the Terms and Conditions and Privacy Policy ." at bounding box center [737, 548] width 1422 height 48
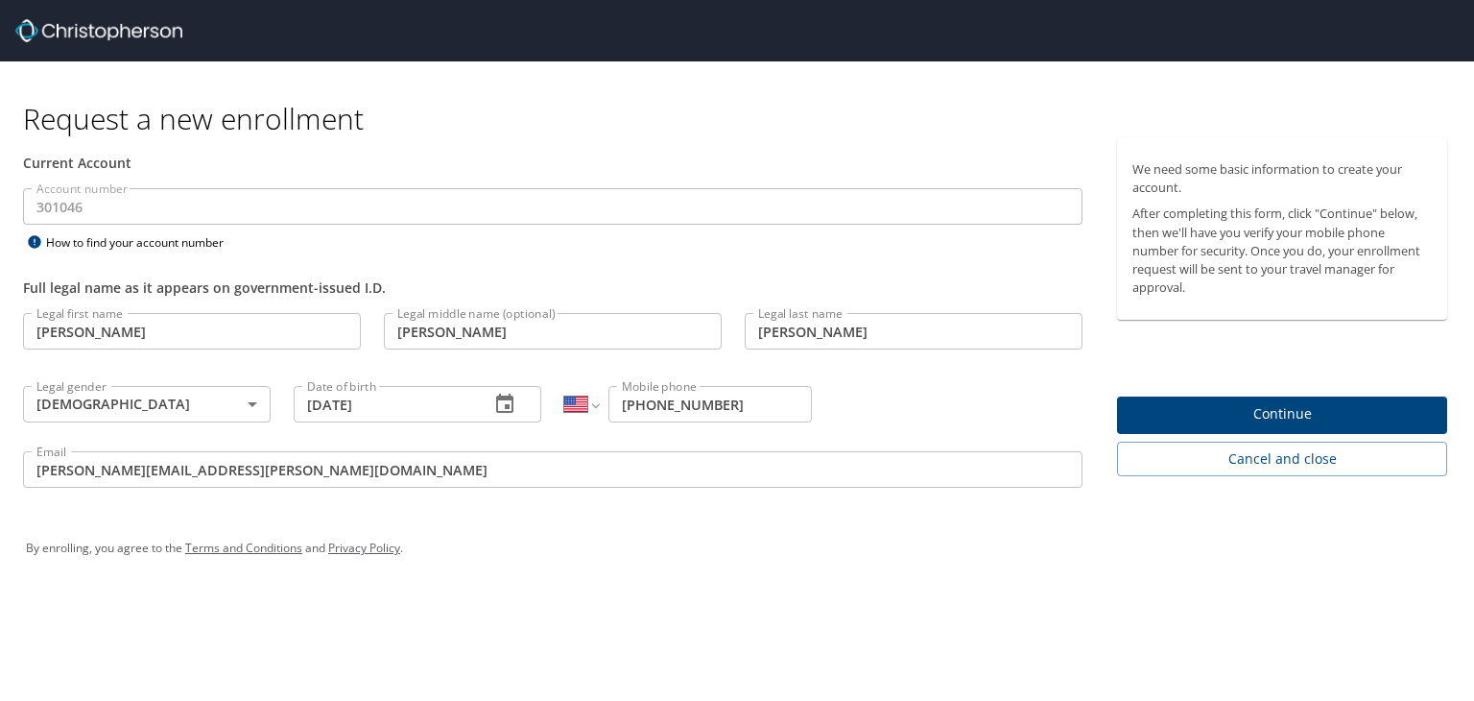
click at [1231, 413] on span "Continue" at bounding box center [1281, 414] width 299 height 24
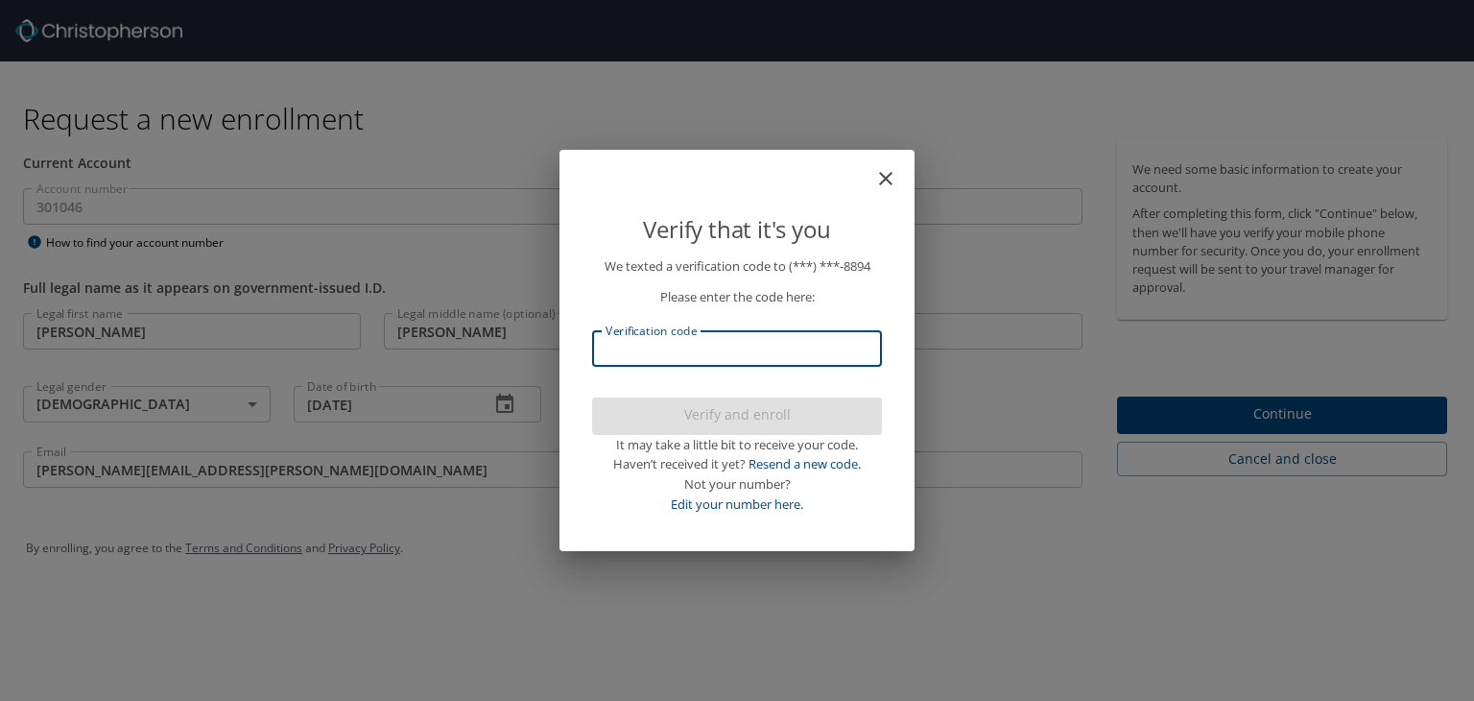
click at [702, 350] on input "Verification code" at bounding box center [737, 348] width 290 height 36
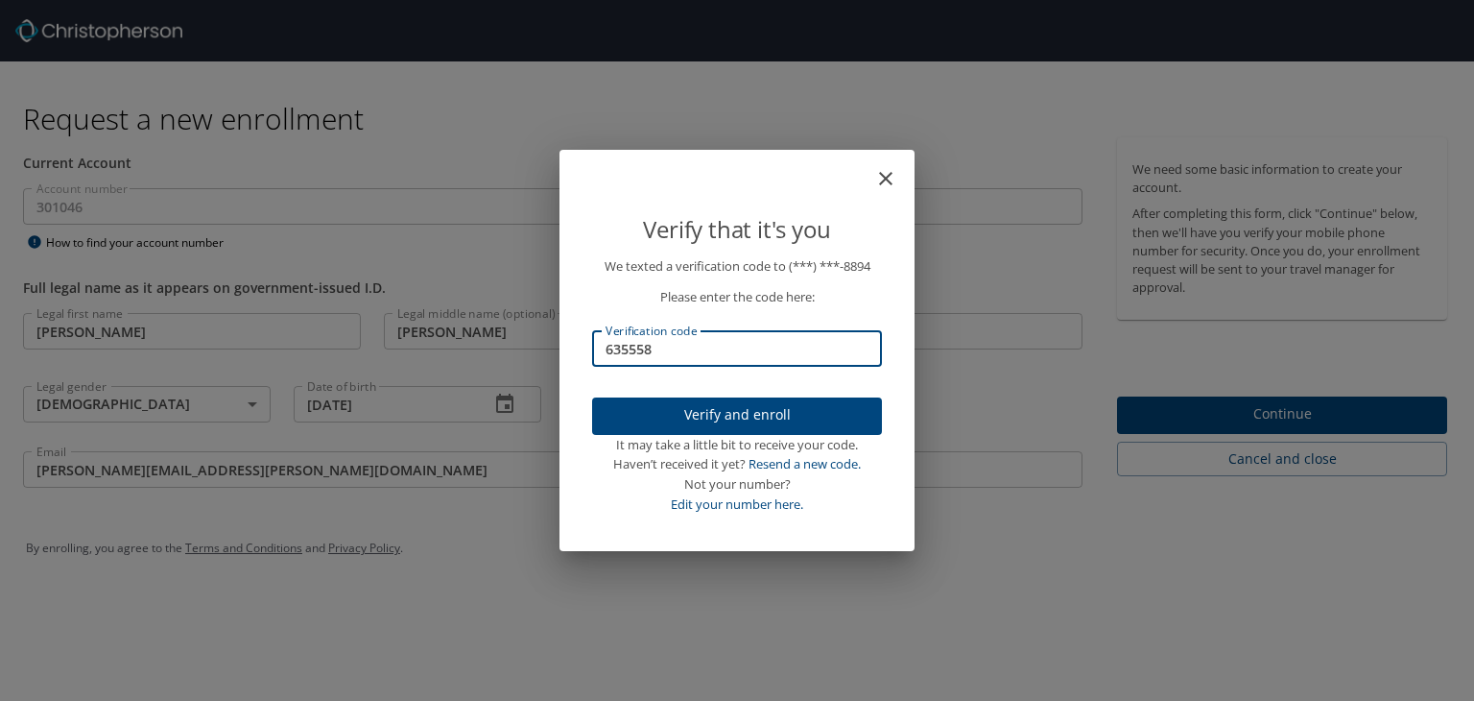
type input "635558"
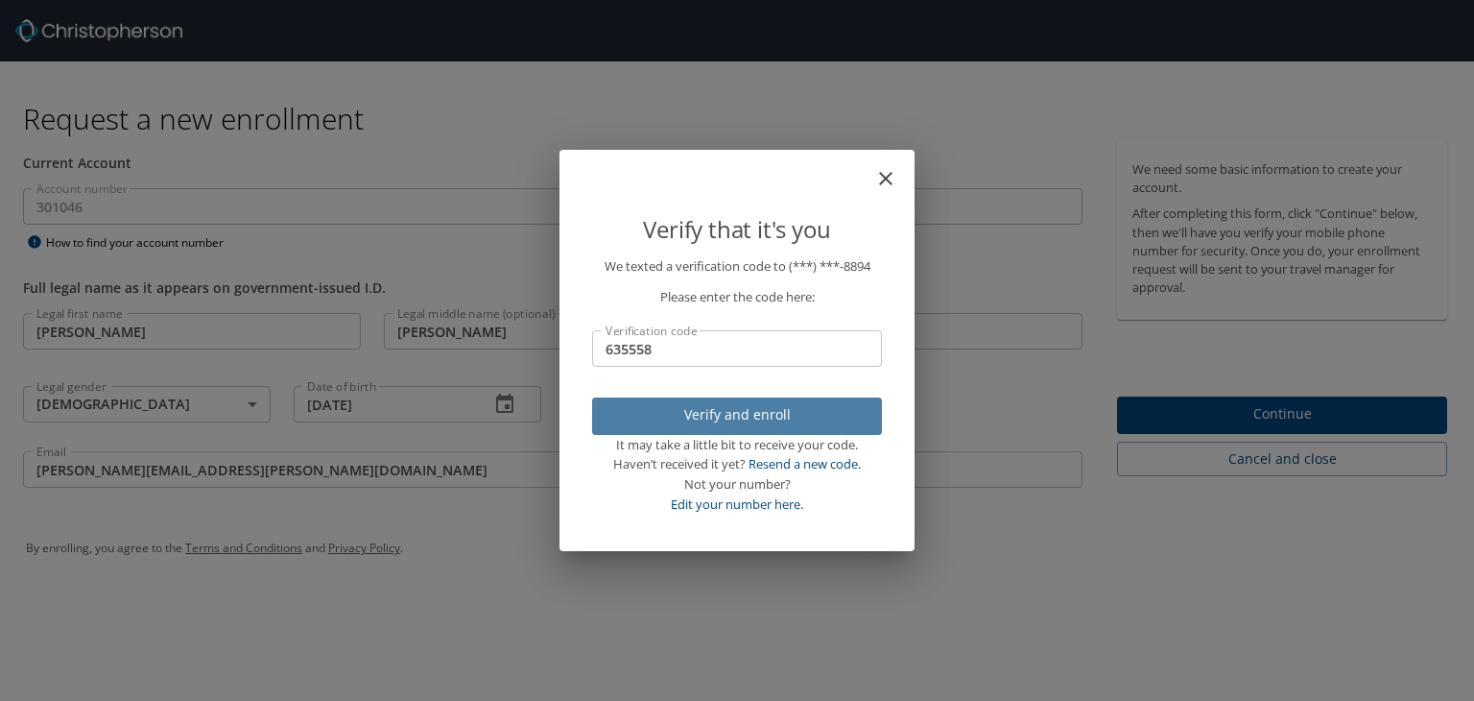
click at [756, 419] on span "Verify and enroll" at bounding box center [736, 415] width 259 height 24
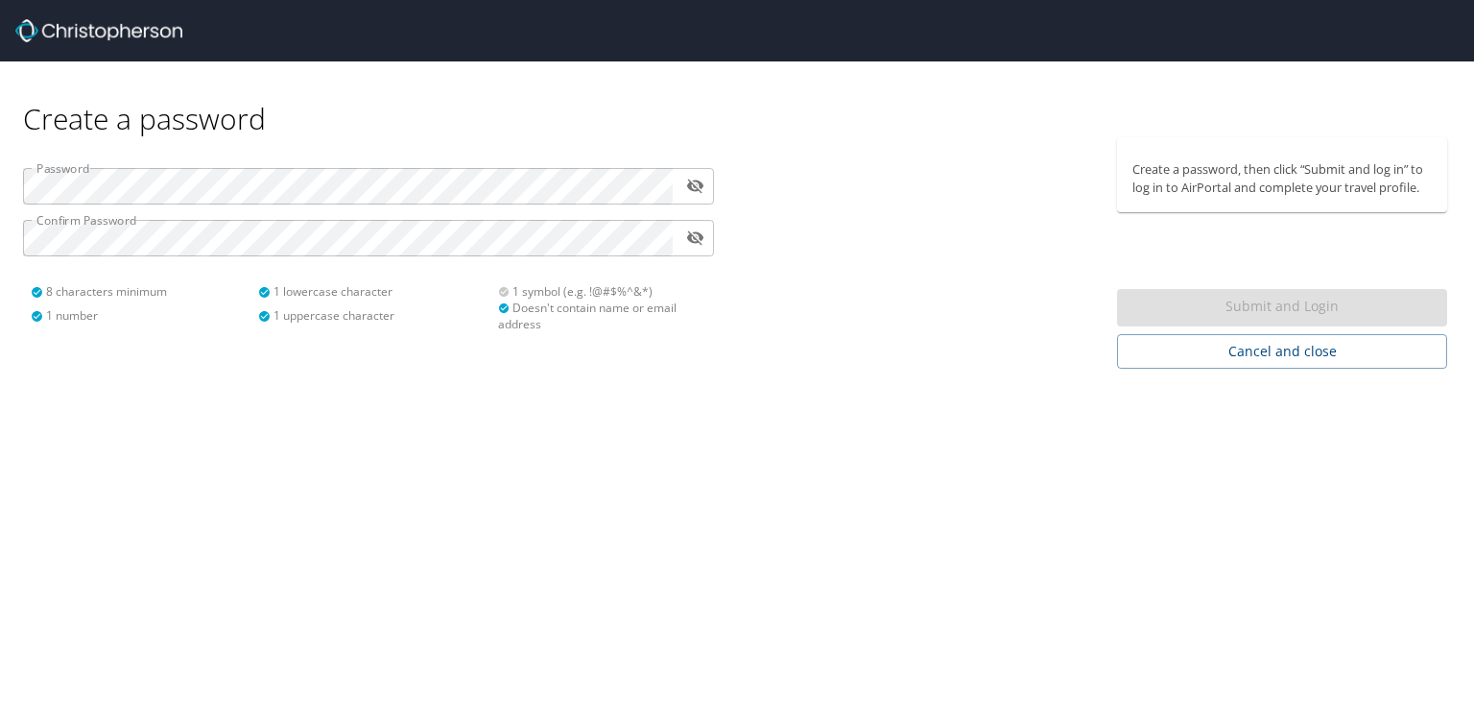
click at [990, 276] on div at bounding box center [921, 252] width 369 height 231
click at [695, 185] on icon "toggle password visibility" at bounding box center [695, 186] width 18 height 18
click at [1185, 303] on div "Submit and Login" at bounding box center [1282, 307] width 330 height 37
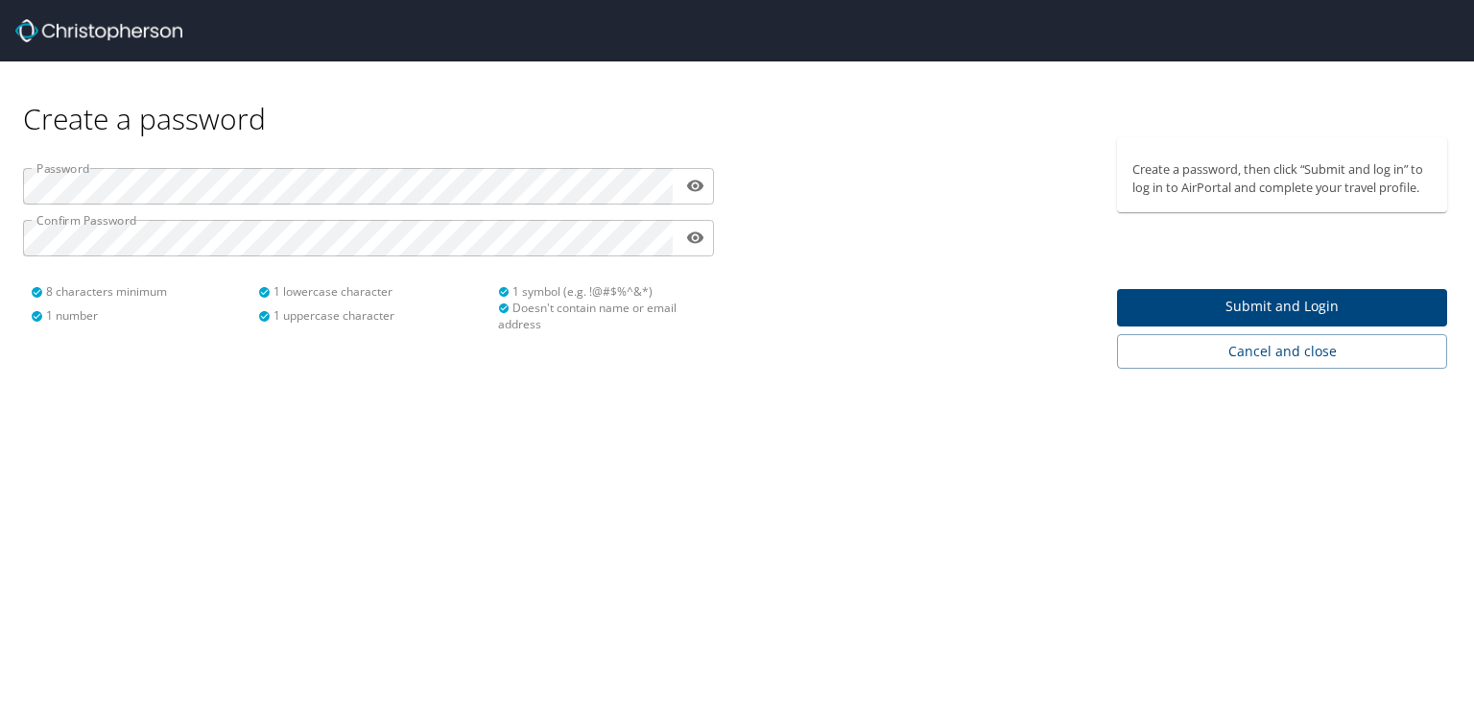
drag, startPoint x: 834, startPoint y: 364, endPoint x: 804, endPoint y: 351, distance: 32.3
click at [834, 364] on div at bounding box center [921, 252] width 369 height 231
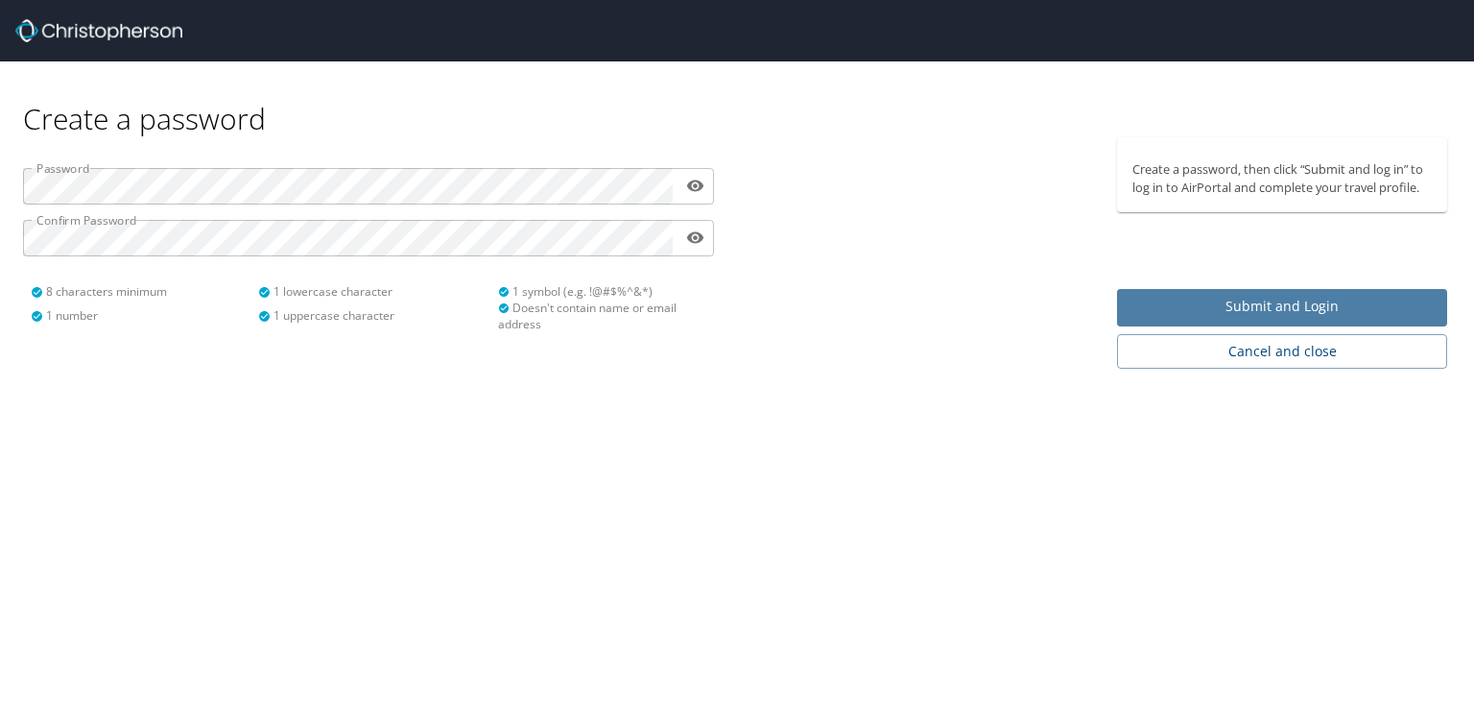
click at [1318, 308] on span "Submit and Login" at bounding box center [1281, 307] width 299 height 24
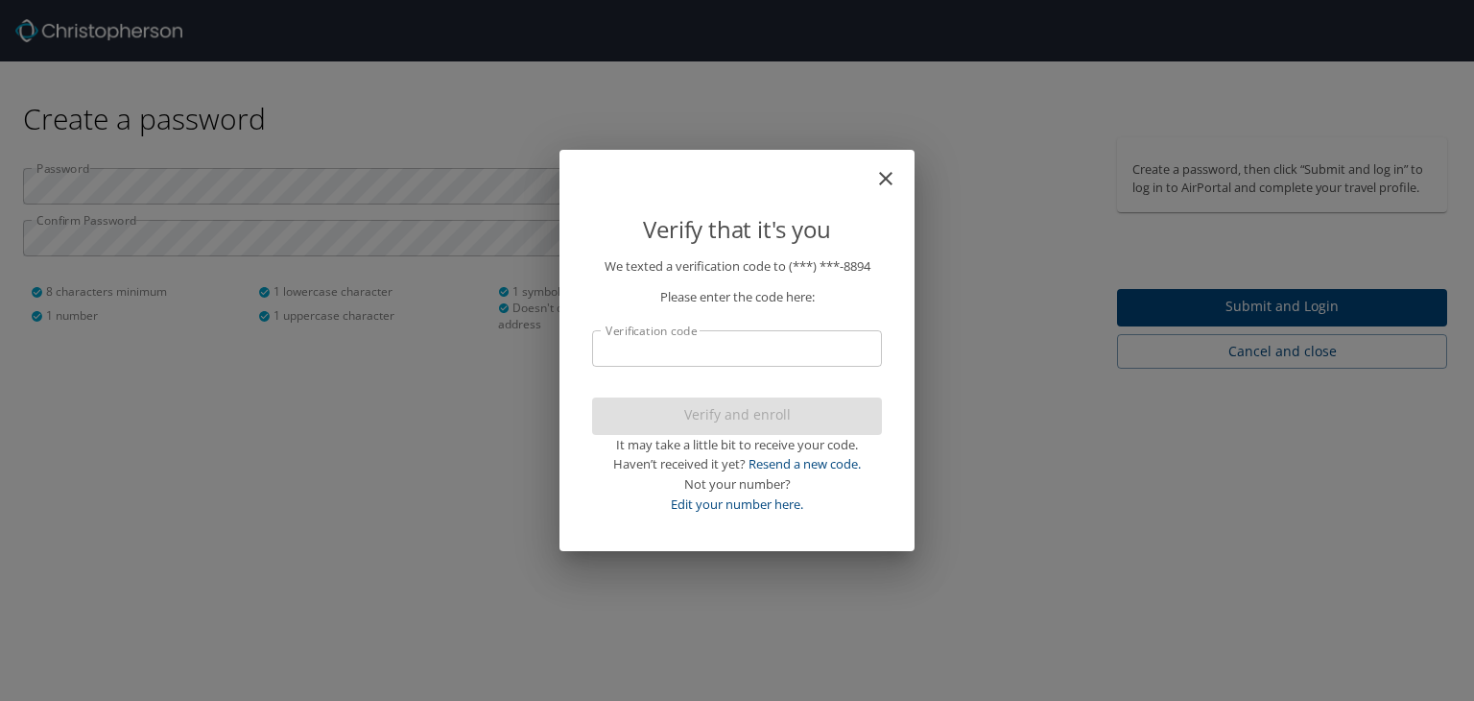
click at [757, 343] on input "Verification code" at bounding box center [737, 348] width 290 height 36
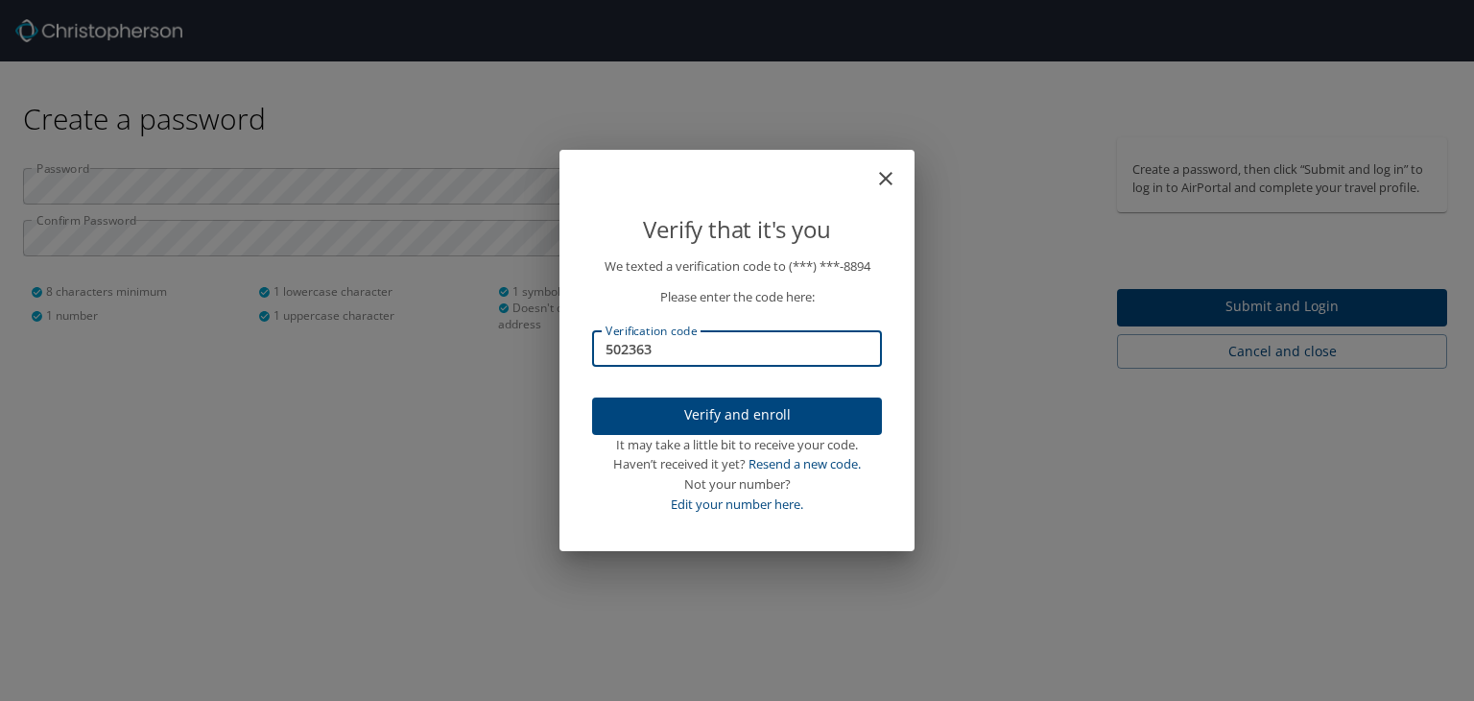
type input "502363"
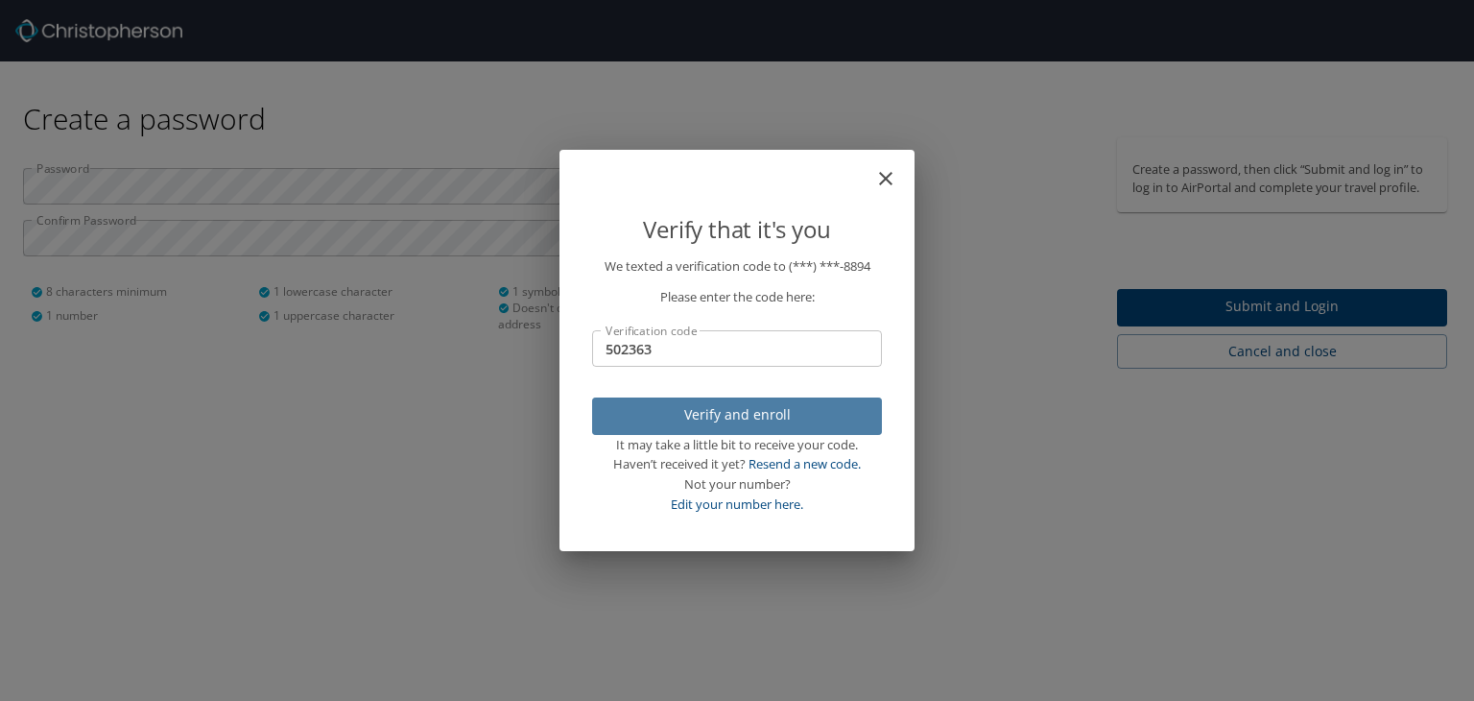
click at [779, 416] on span "Verify and enroll" at bounding box center [736, 415] width 259 height 24
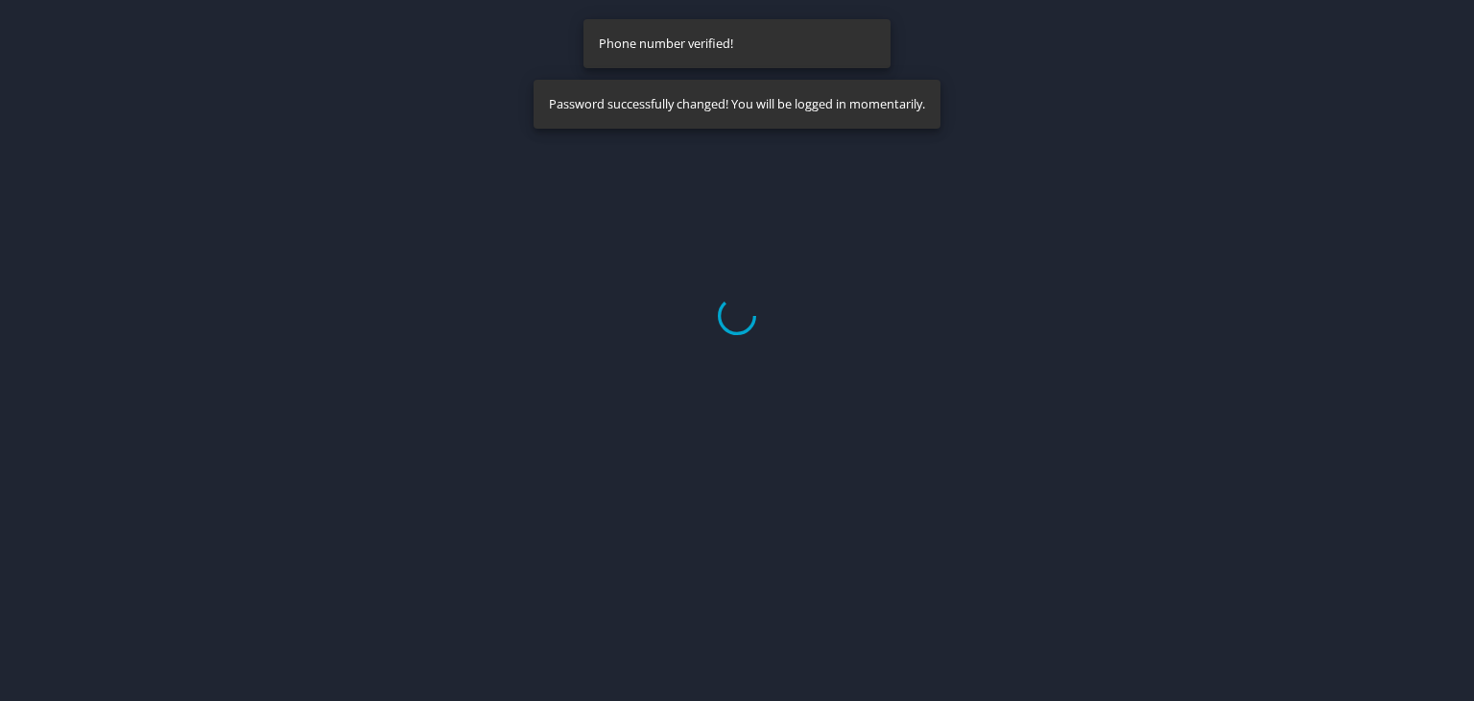
select select "US"
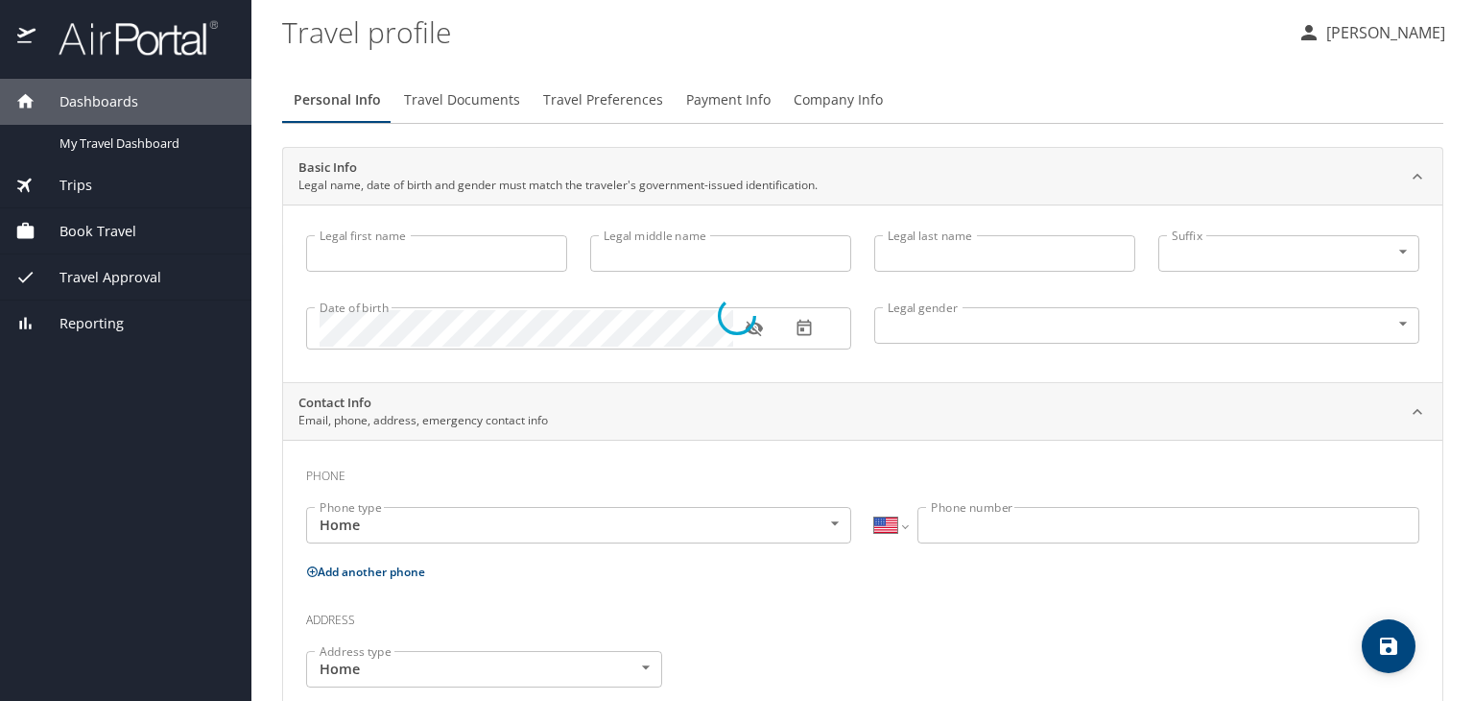
type input "[PERSON_NAME]"
type input "Male"
select select "US"
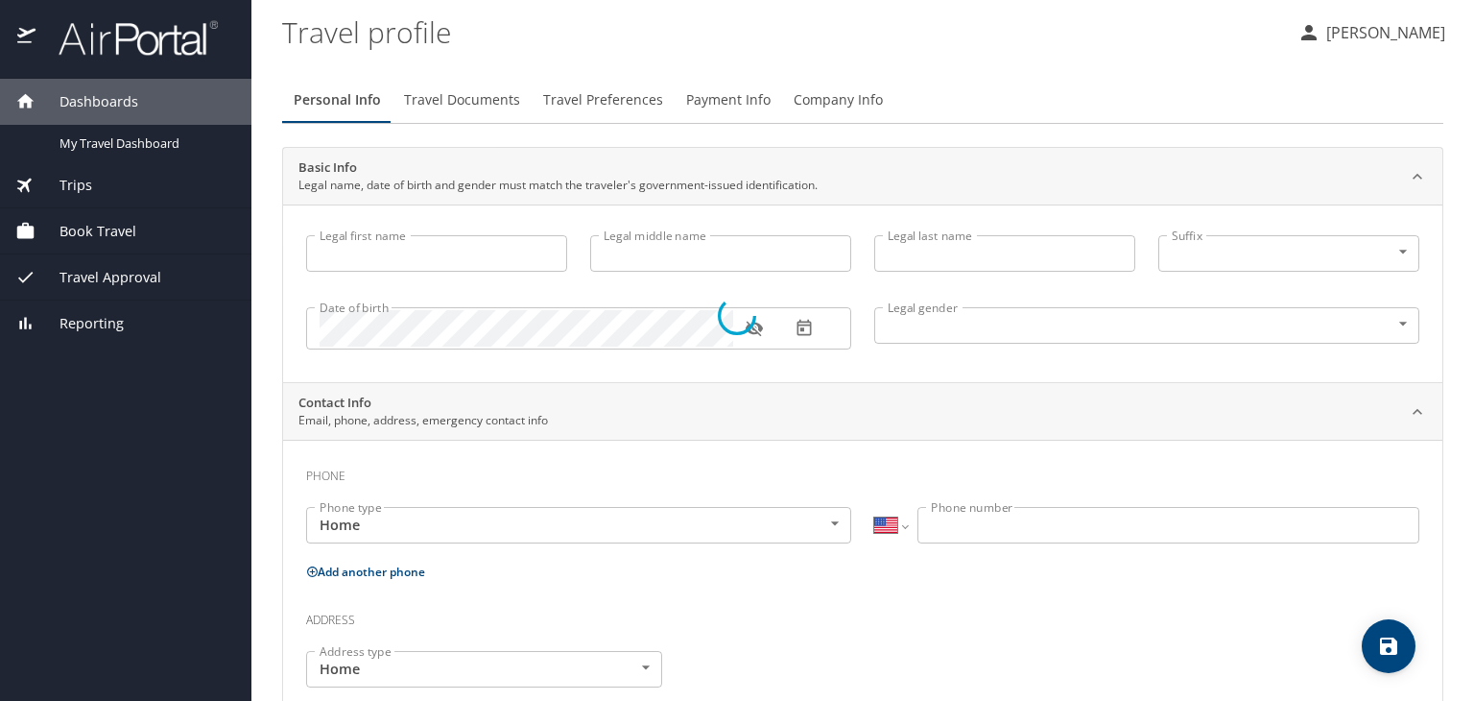
select select "US"
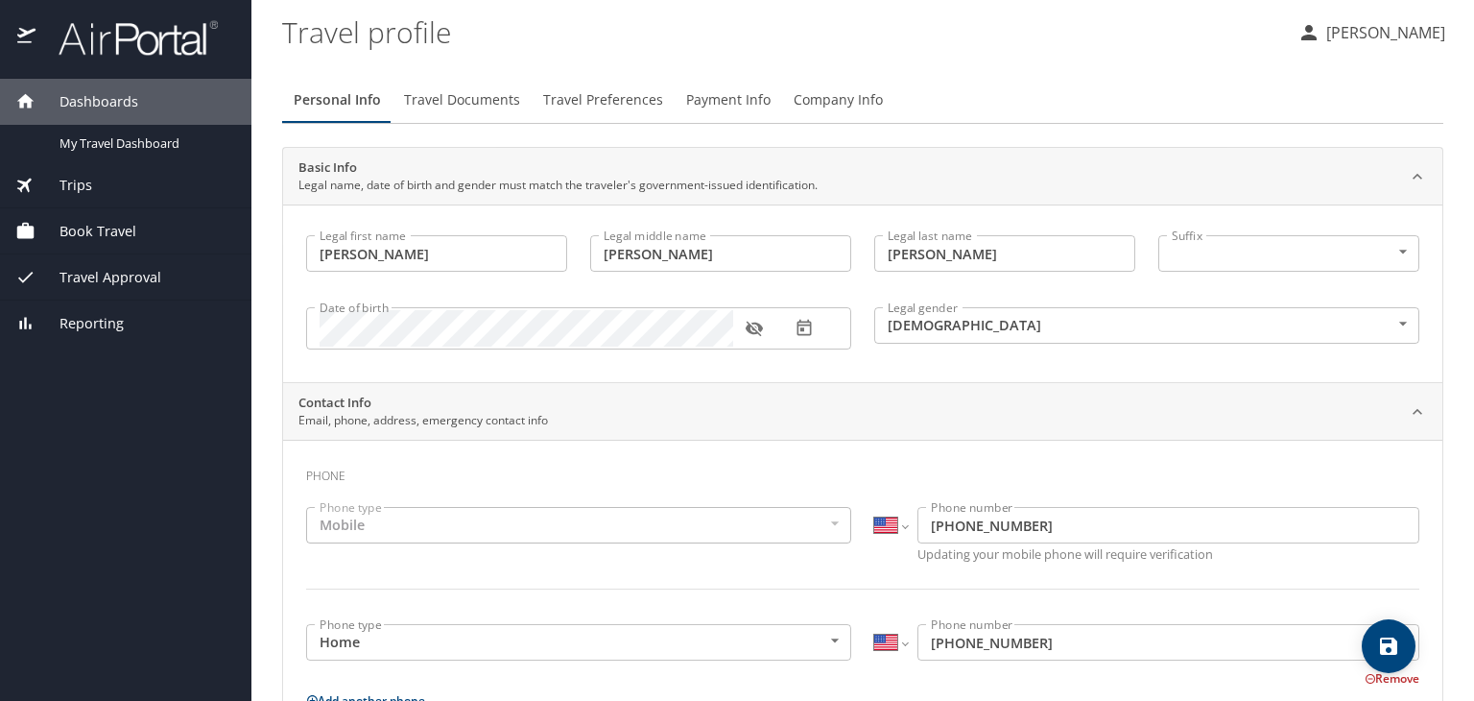
click at [1175, 51] on profile "Travel profile" at bounding box center [782, 31] width 1000 height 59
click at [749, 328] on icon "button" at bounding box center [753, 328] width 17 height 15
click at [757, 333] on icon "button" at bounding box center [754, 328] width 19 height 19
click at [695, 373] on div "Legal first name Daniel Legal first name Legal middle name Ronald Legal middle …" at bounding box center [862, 293] width 1159 height 178
click at [757, 331] on icon "button" at bounding box center [753, 328] width 17 height 15
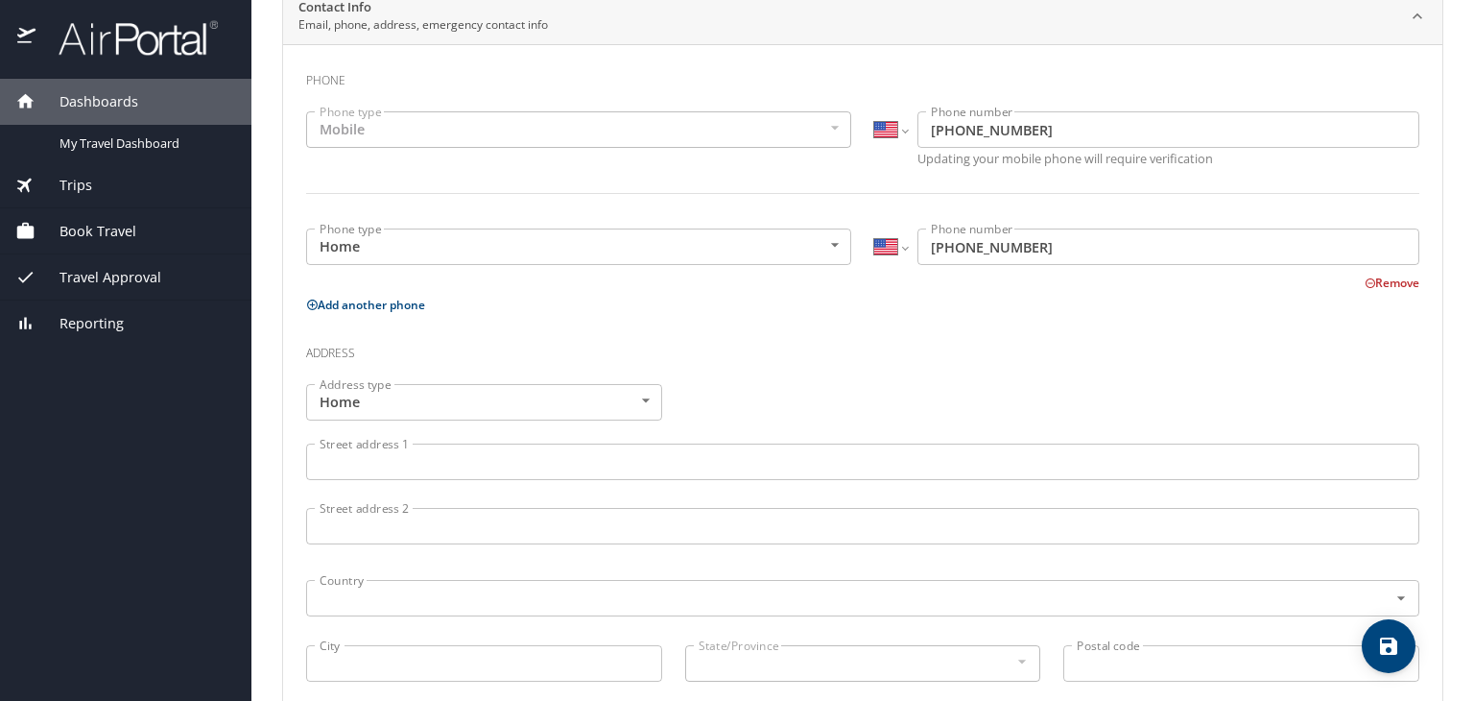
scroll to position [480, 0]
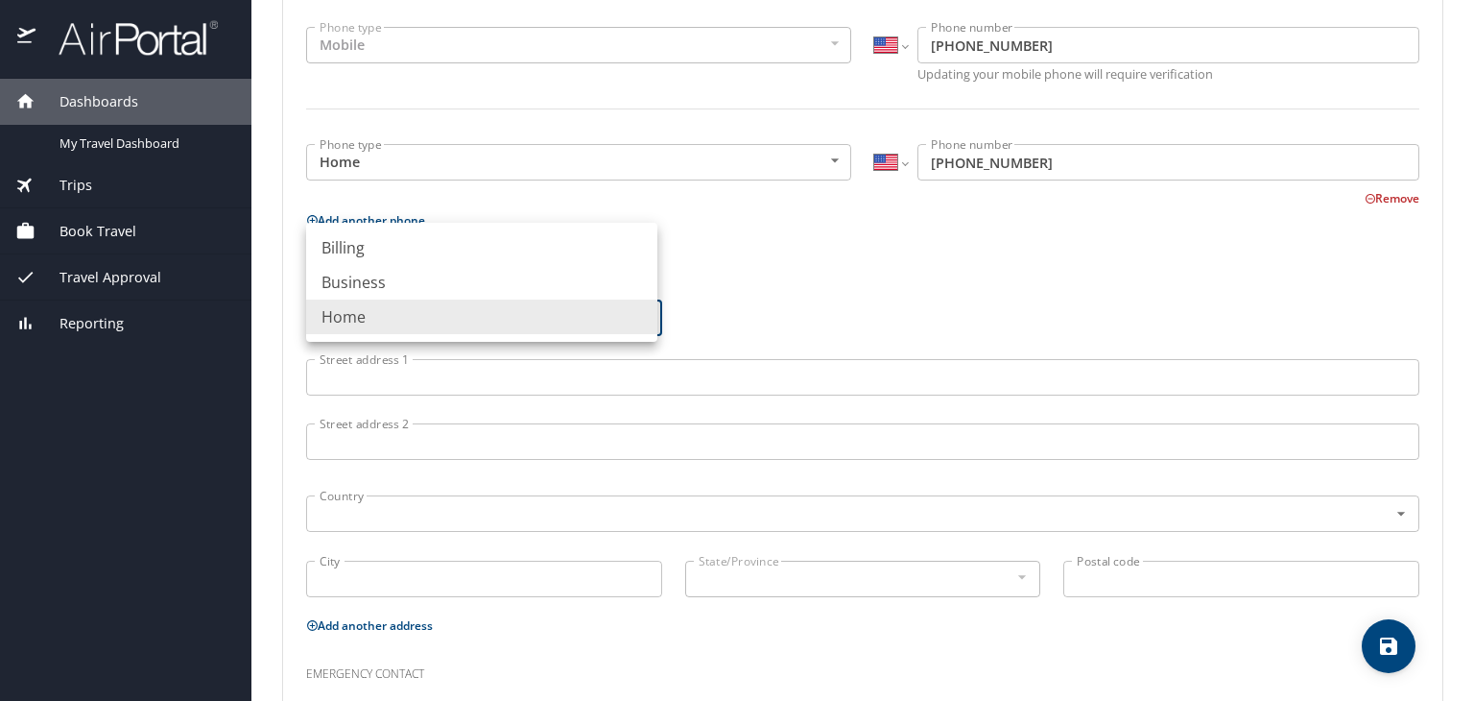
click at [480, 316] on body "Dashboards My Travel Dashboard Trips Current / Future Trips Past Trips Trips Mi…" at bounding box center [737, 350] width 1474 height 701
click at [464, 279] on li "Business" at bounding box center [481, 282] width 351 height 35
type input "Business"
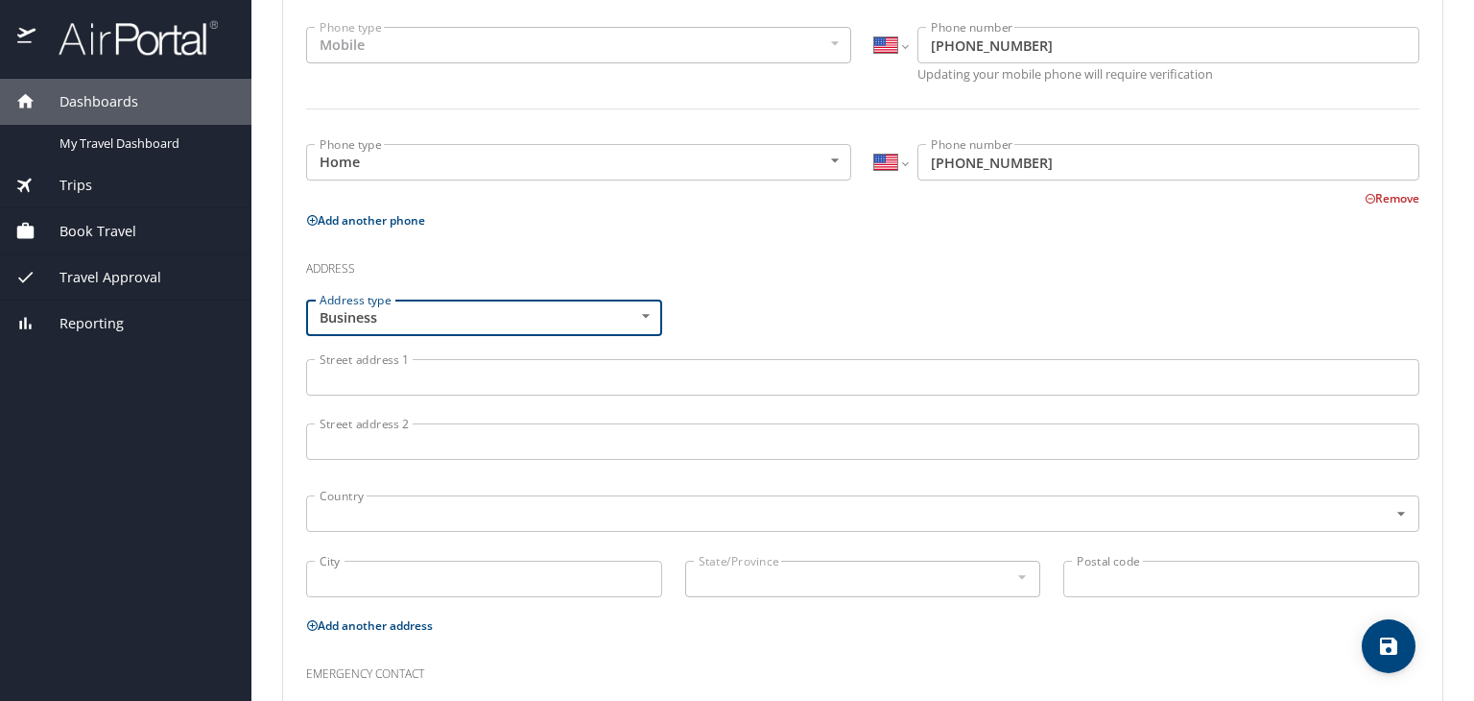
click at [433, 376] on input "Street address 1" at bounding box center [862, 377] width 1113 height 36
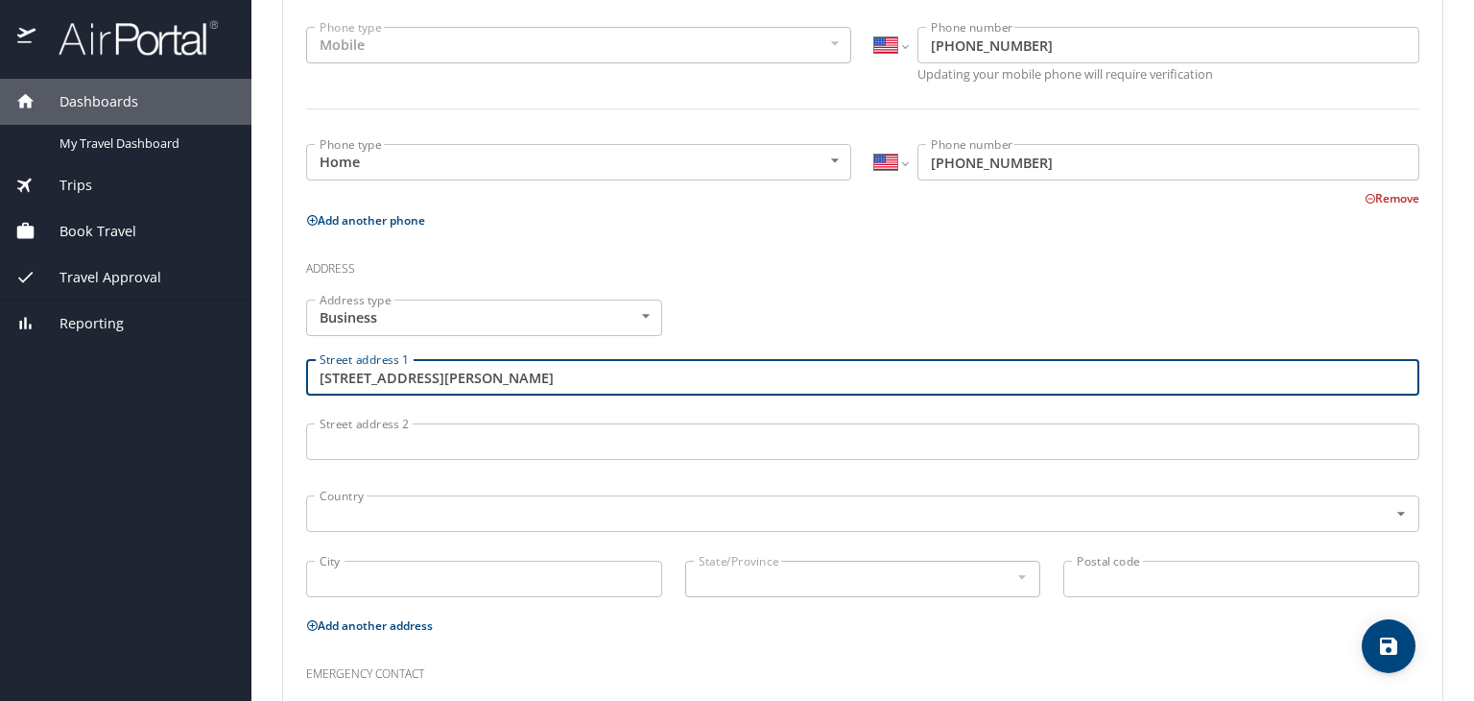
type input "310 Bob Heath Dr"
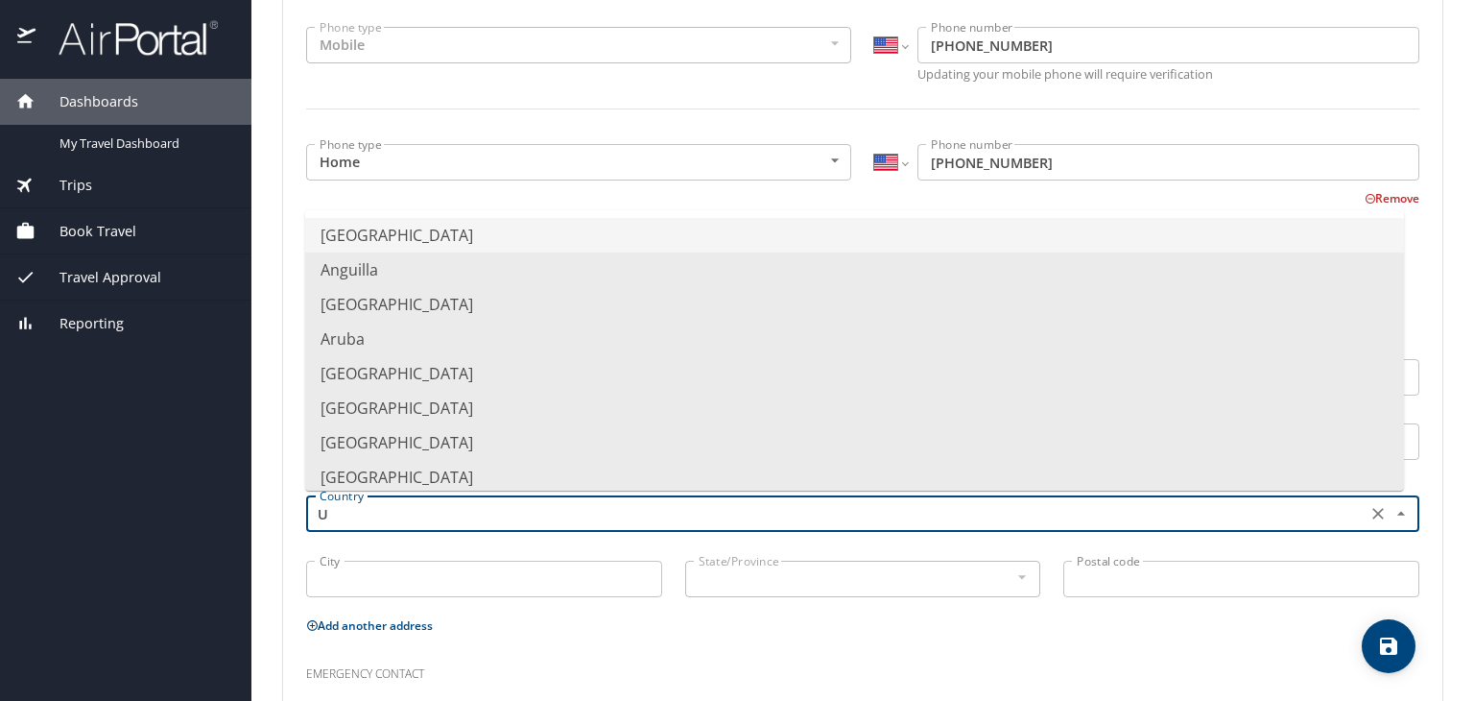
click at [444, 247] on li "United States of America" at bounding box center [854, 235] width 1099 height 35
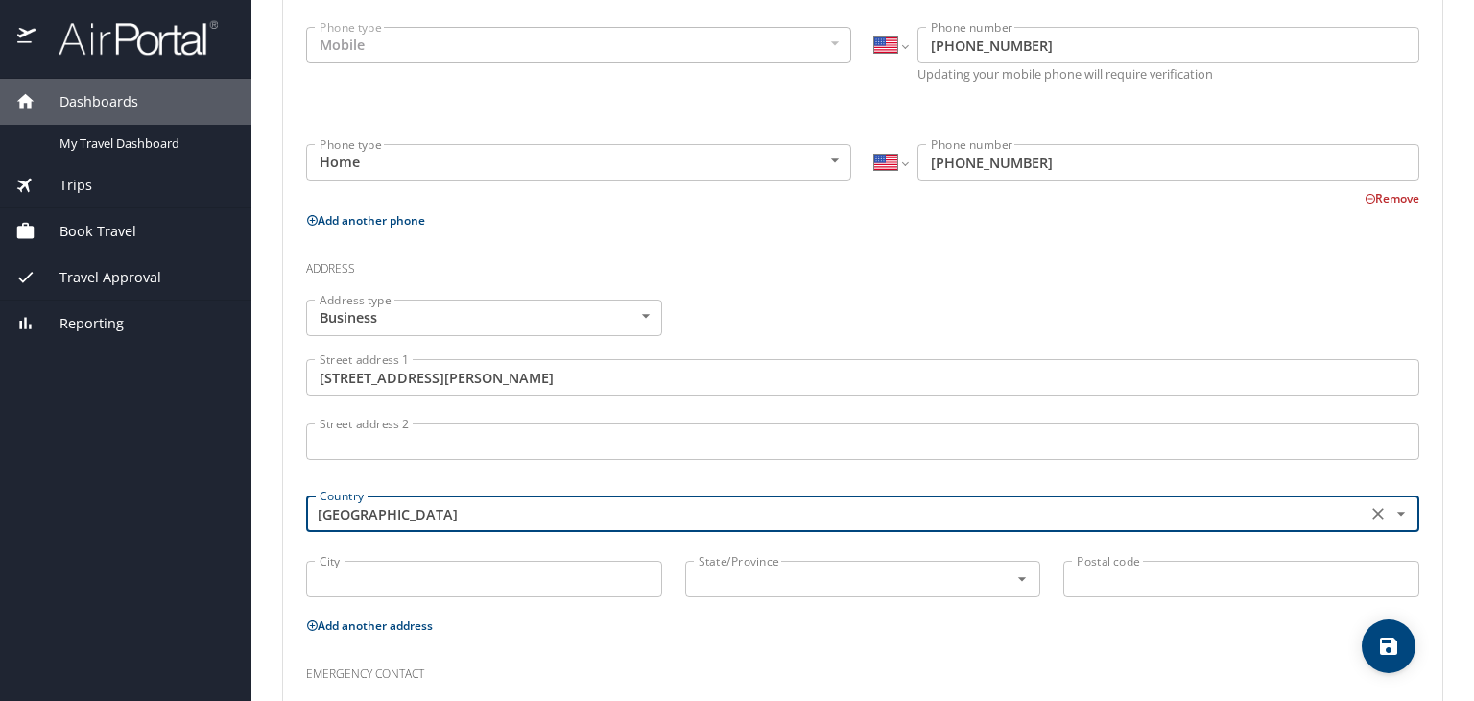
type input "United States of America"
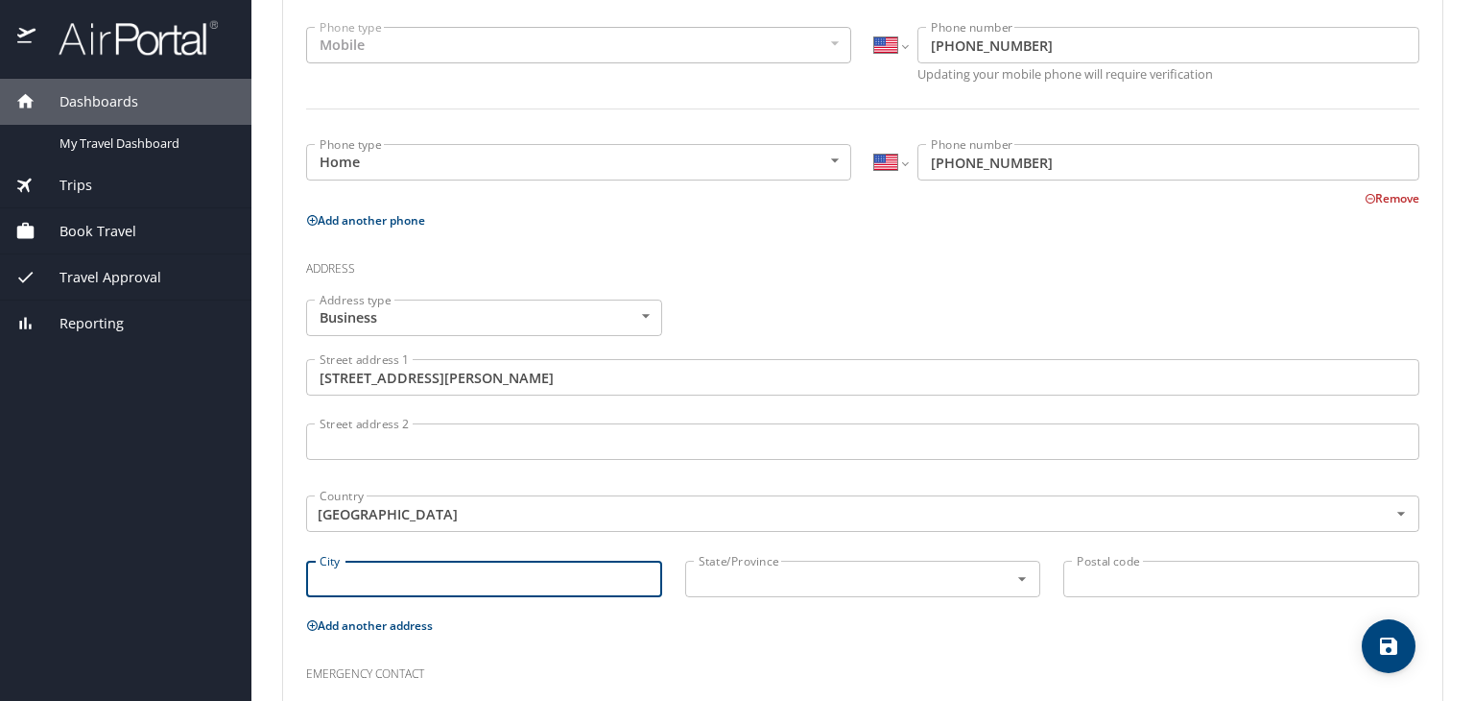
click at [462, 571] on input "City" at bounding box center [484, 578] width 356 height 36
type input "Huntsville"
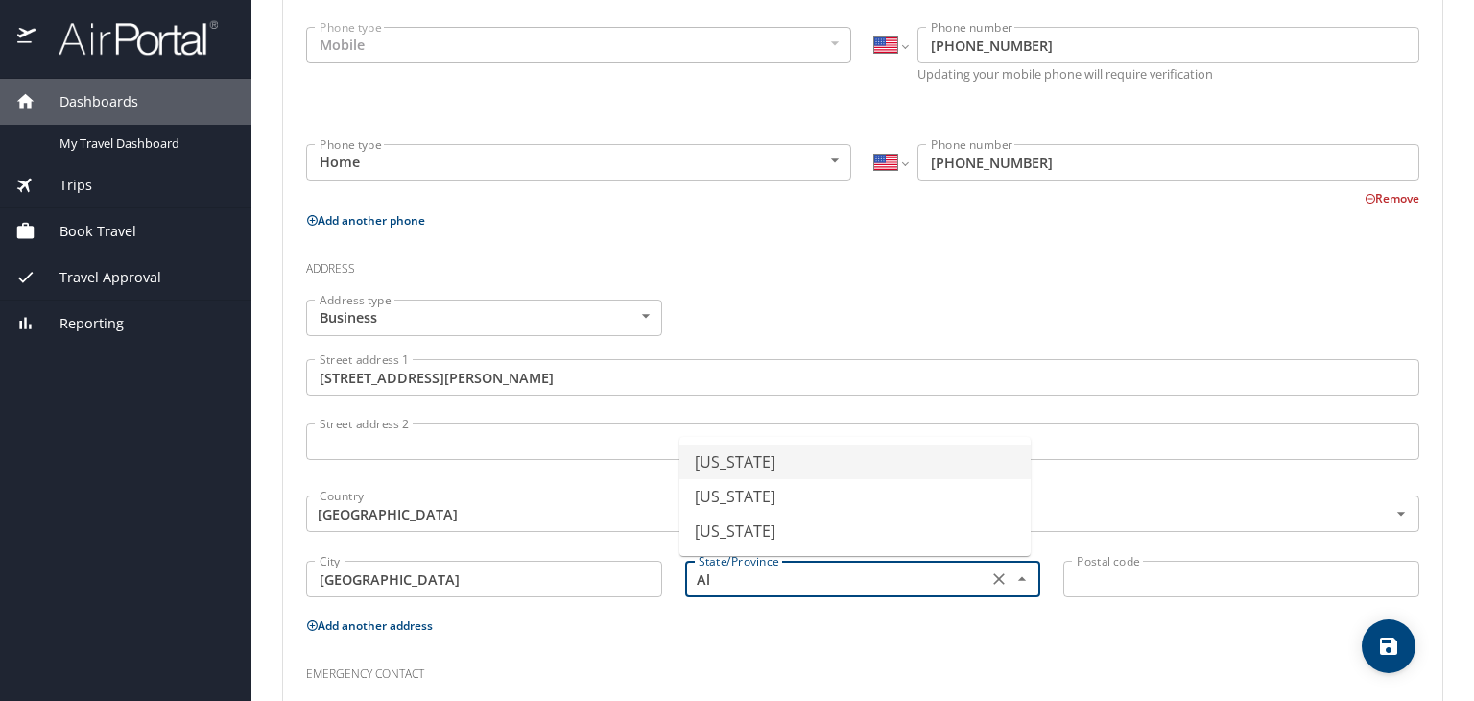
click at [728, 457] on li "Alabama" at bounding box center [854, 461] width 351 height 35
type input "Alabama"
click at [1140, 569] on input "Postal code" at bounding box center [1241, 578] width 356 height 36
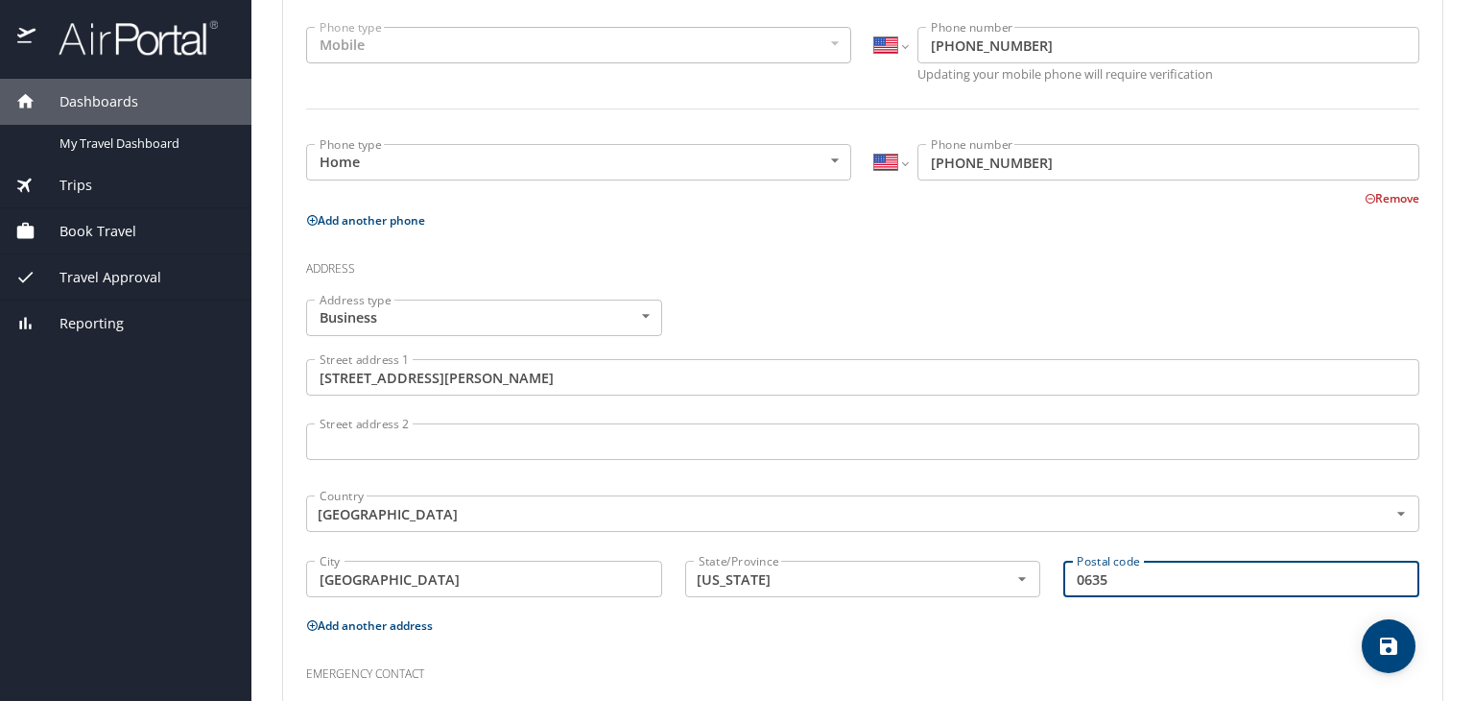
click at [1111, 580] on input "0635" at bounding box center [1241, 578] width 356 height 36
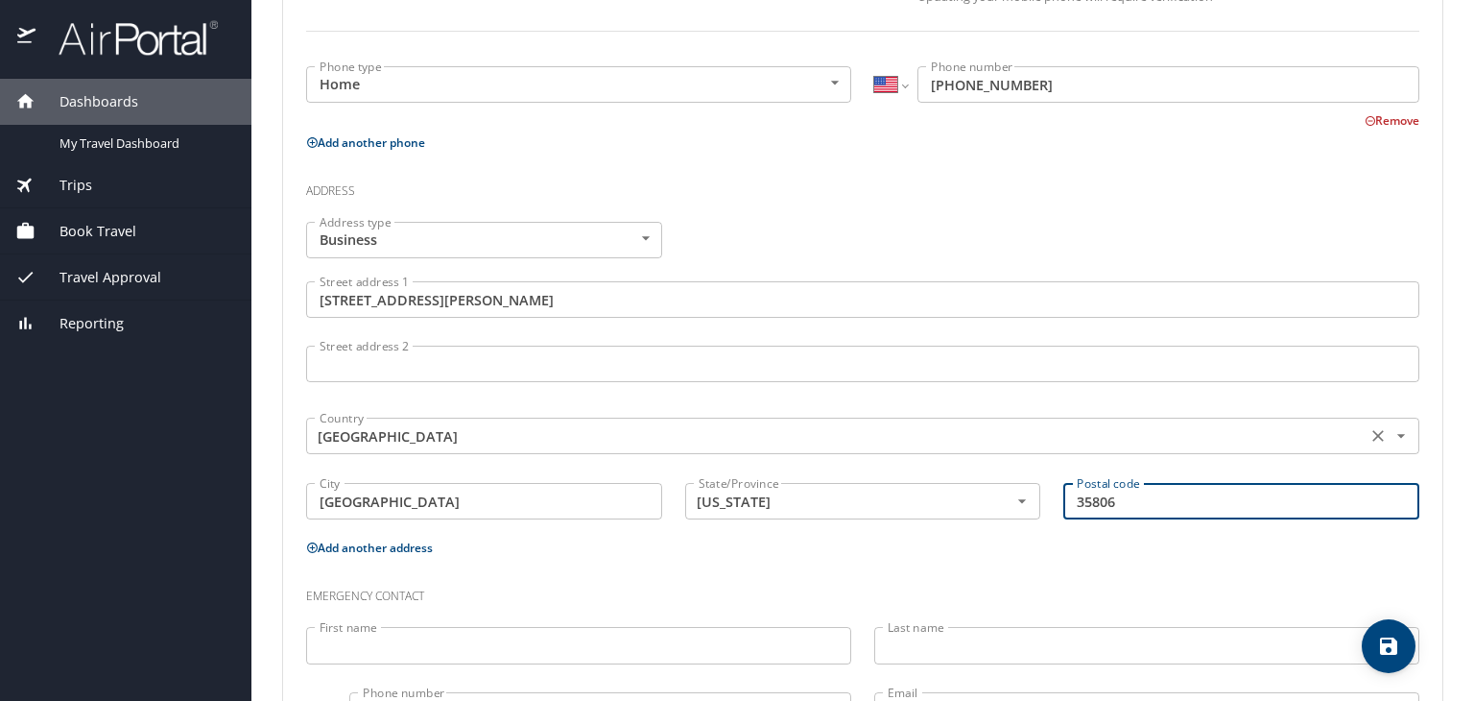
scroll to position [646, 0]
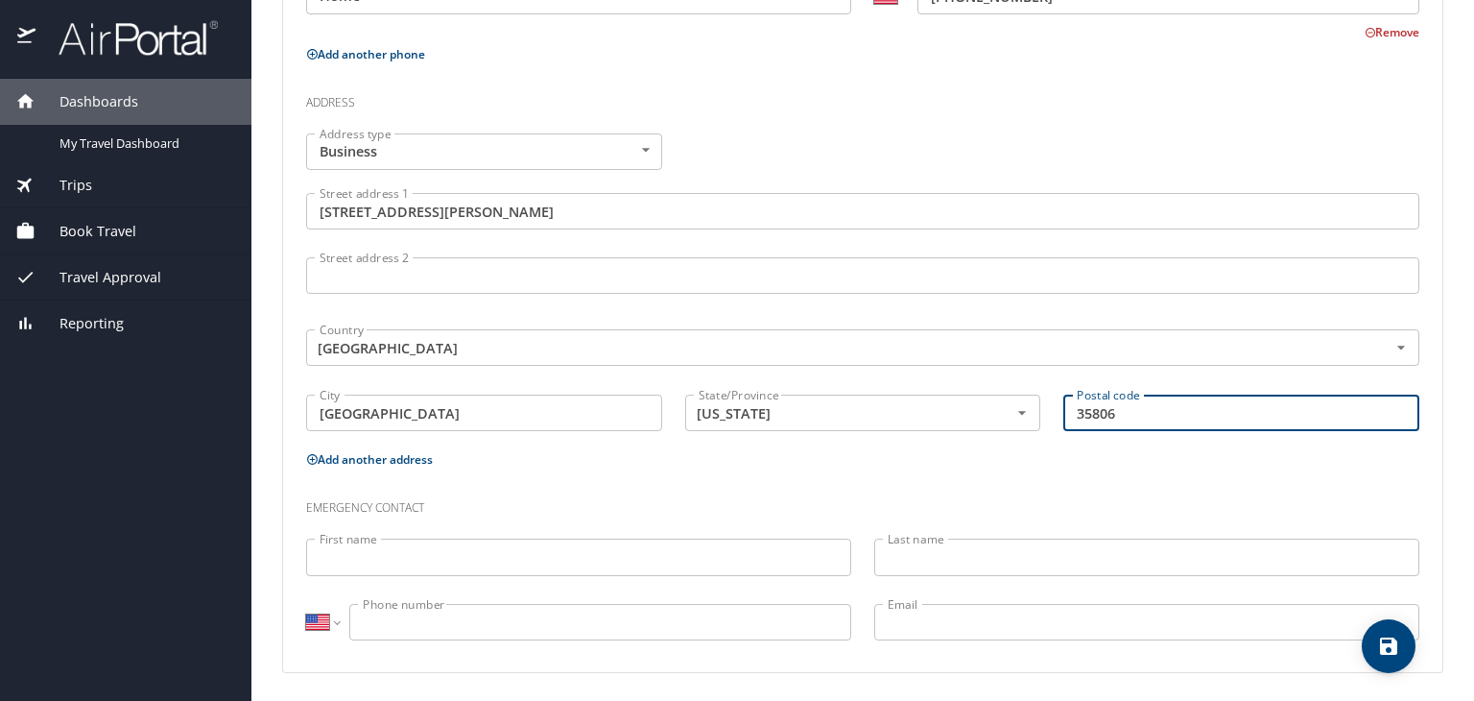
type input "35806"
click at [607, 487] on h3 "Emergency contact" at bounding box center [862, 503] width 1113 height 33
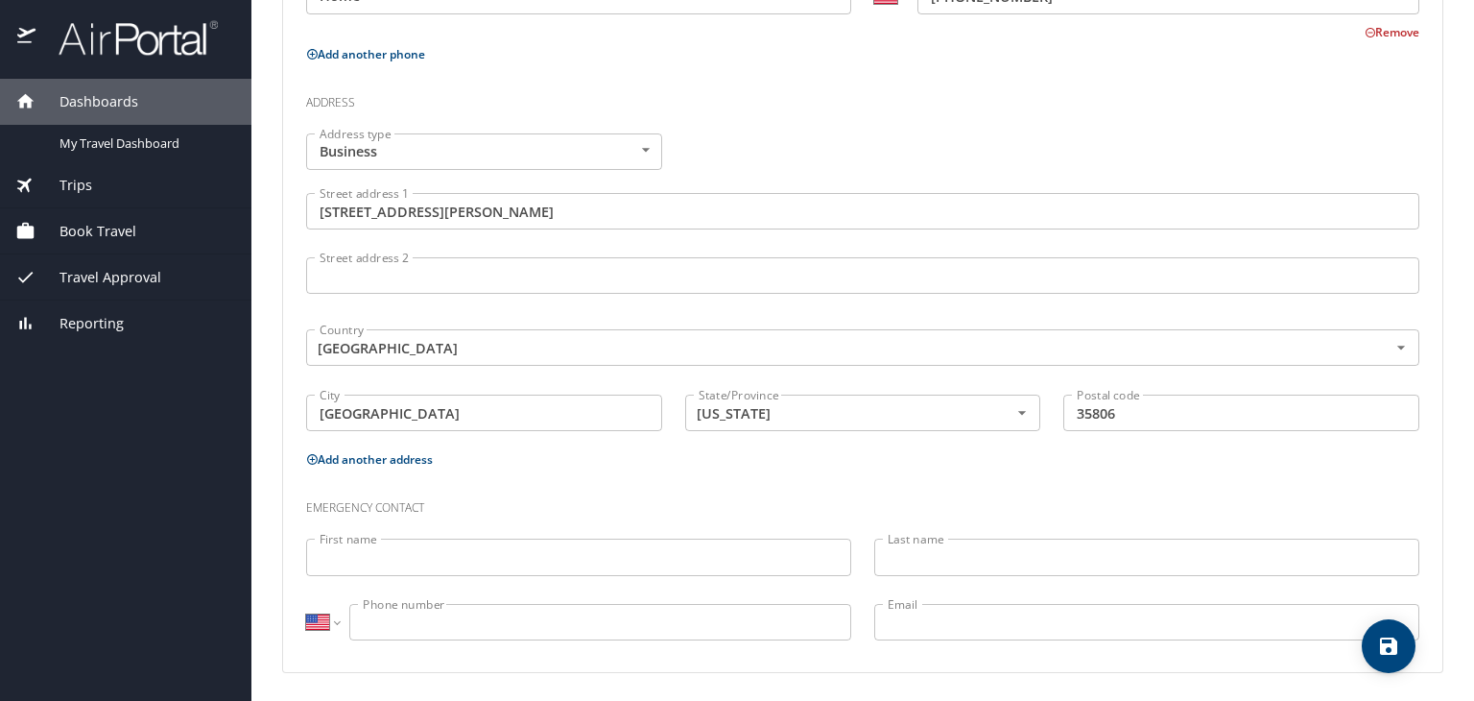
click at [1382, 646] on icon "save" at bounding box center [1388, 645] width 17 height 17
select select "US"
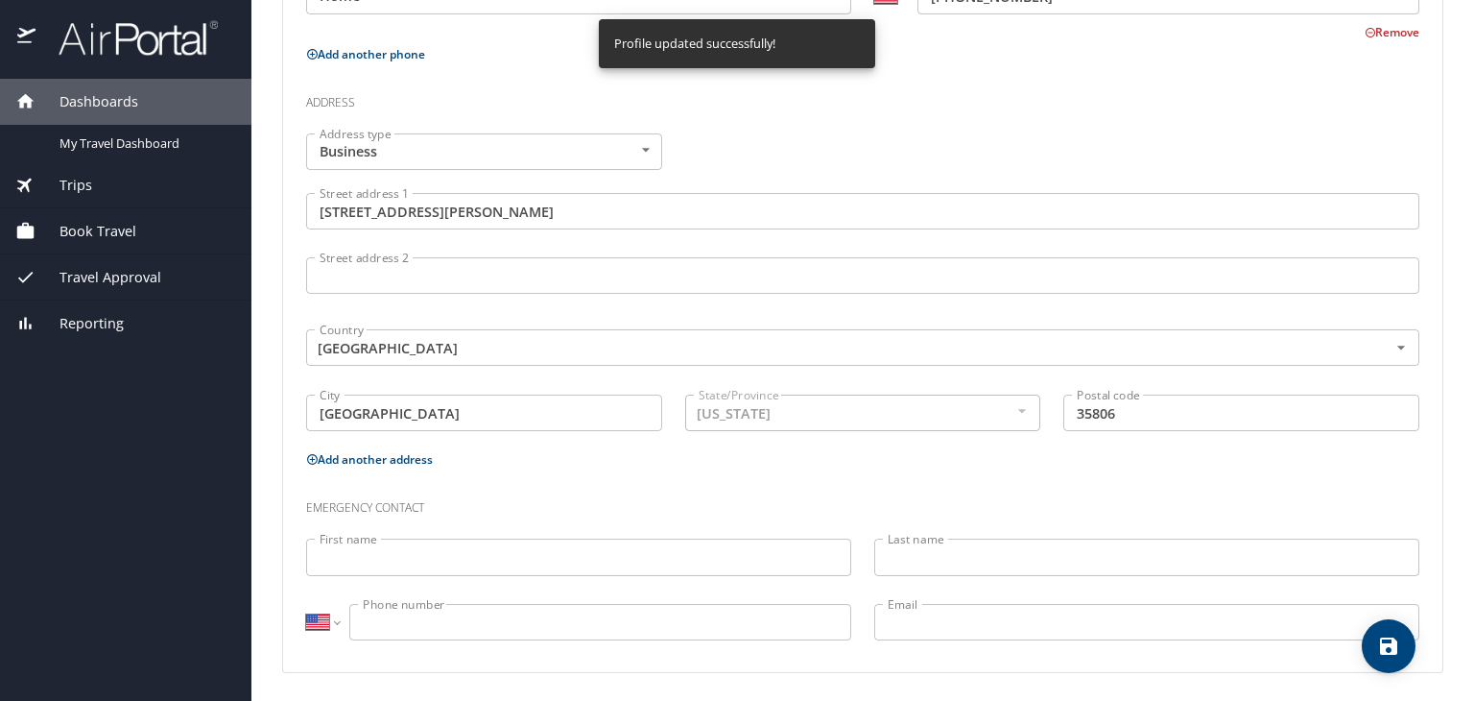
select select "US"
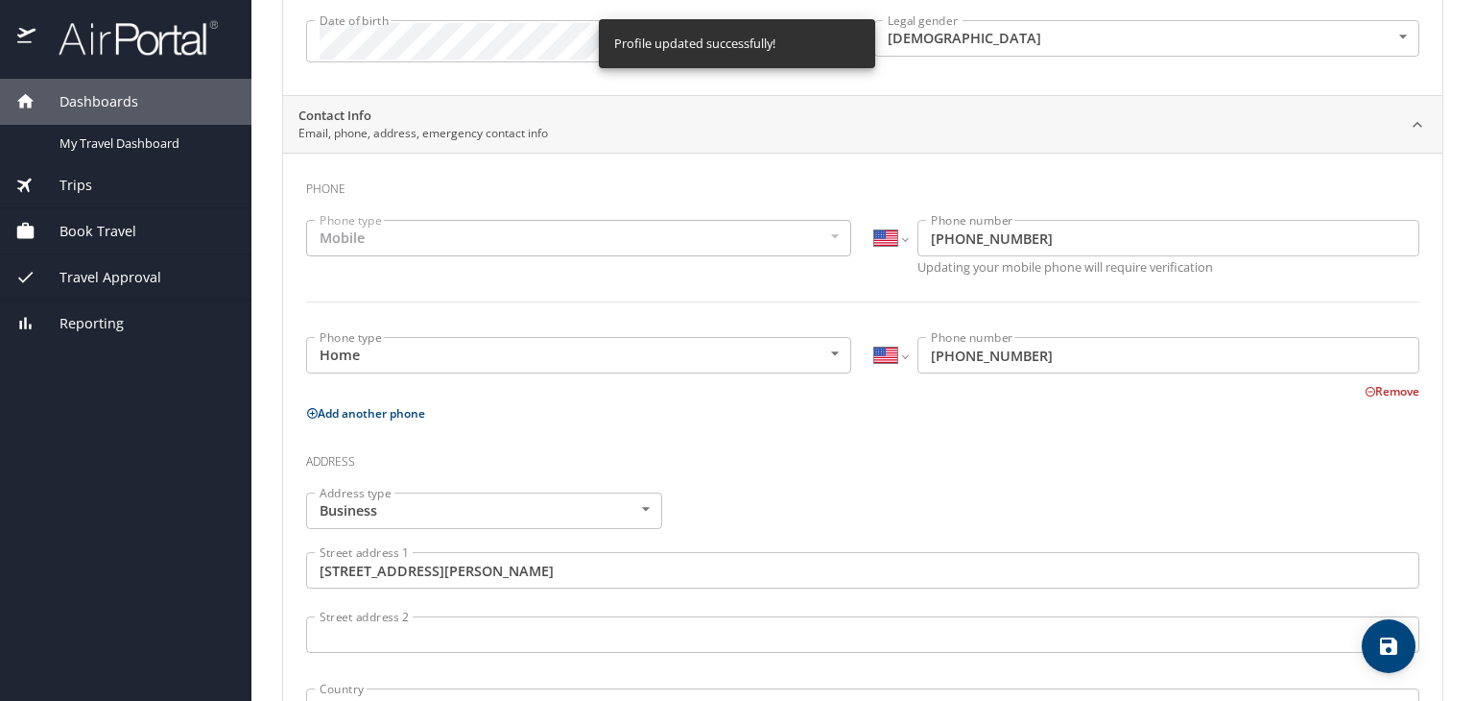
scroll to position [70, 0]
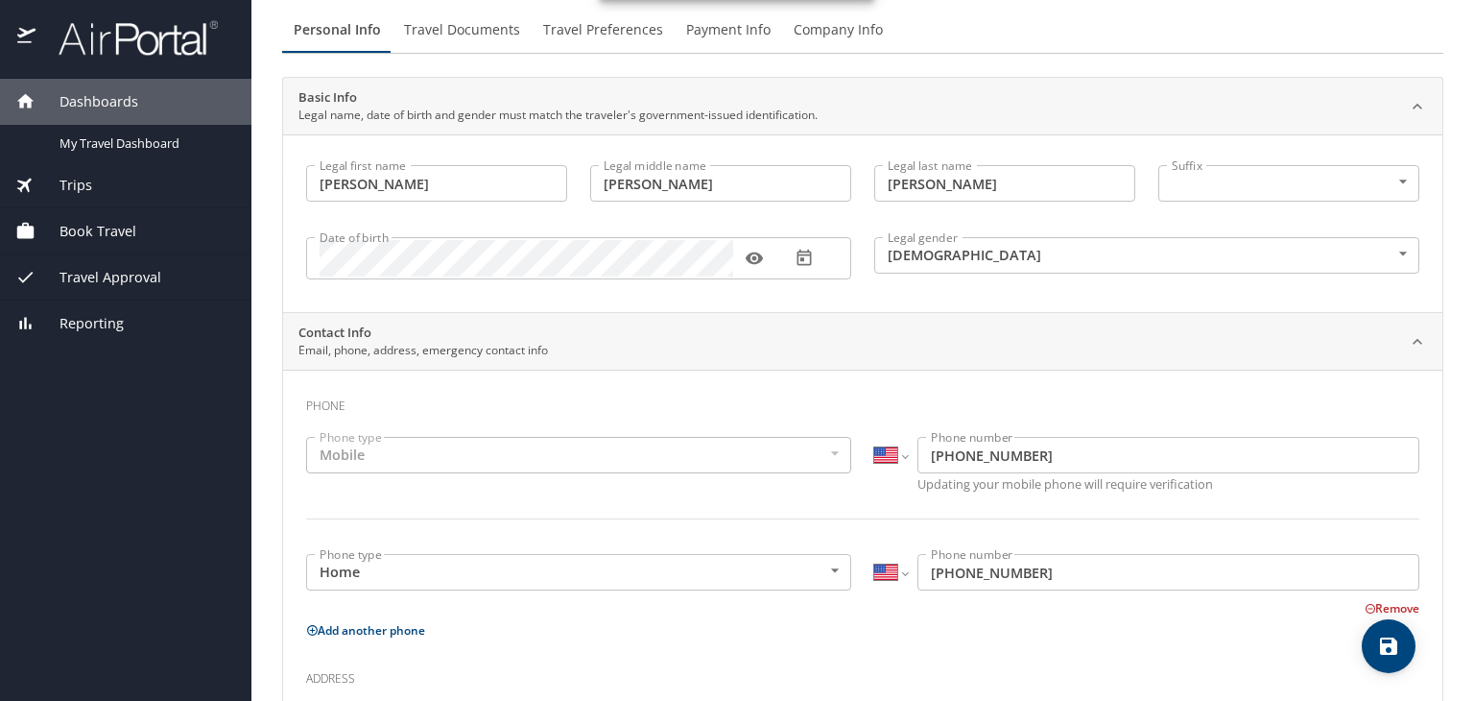
click at [122, 112] on div "Dashboards" at bounding box center [125, 102] width 251 height 46
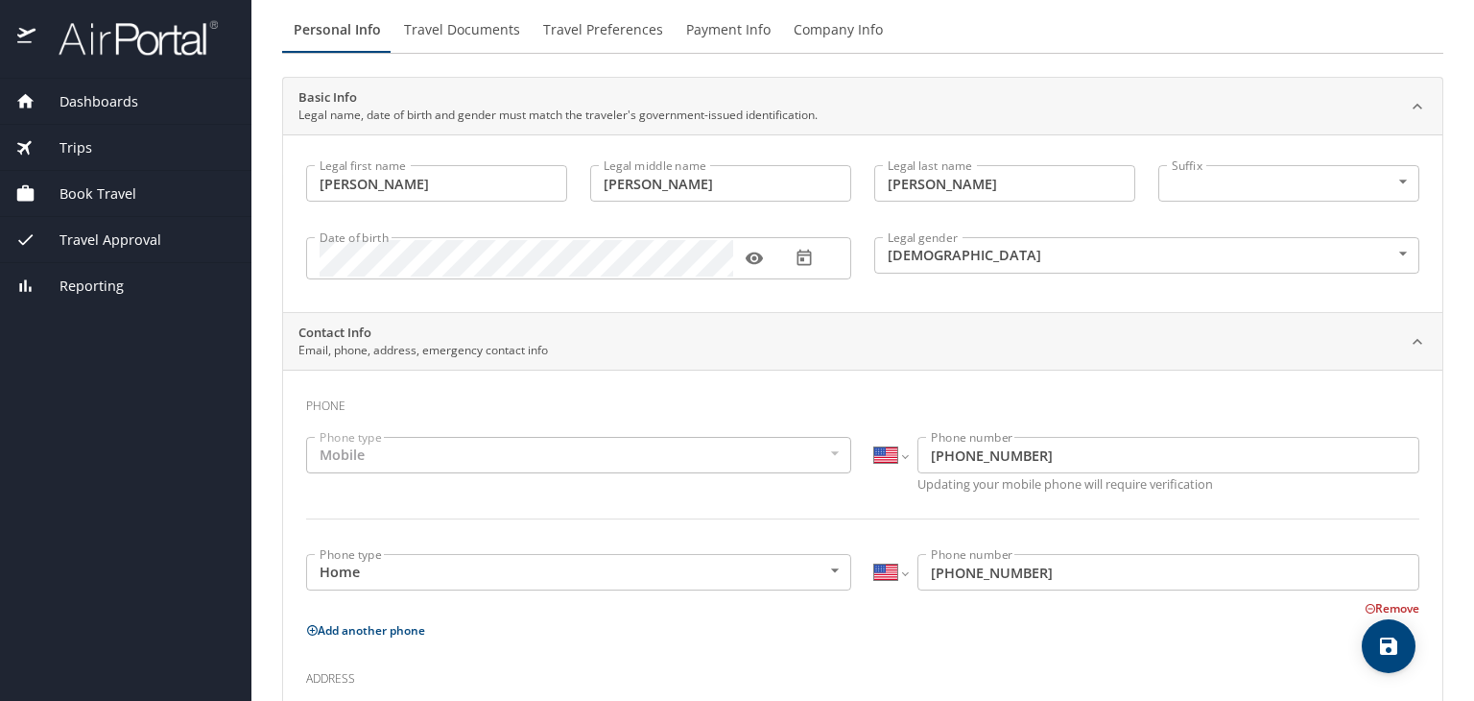
click at [487, 27] on span "Travel Documents" at bounding box center [462, 30] width 116 height 24
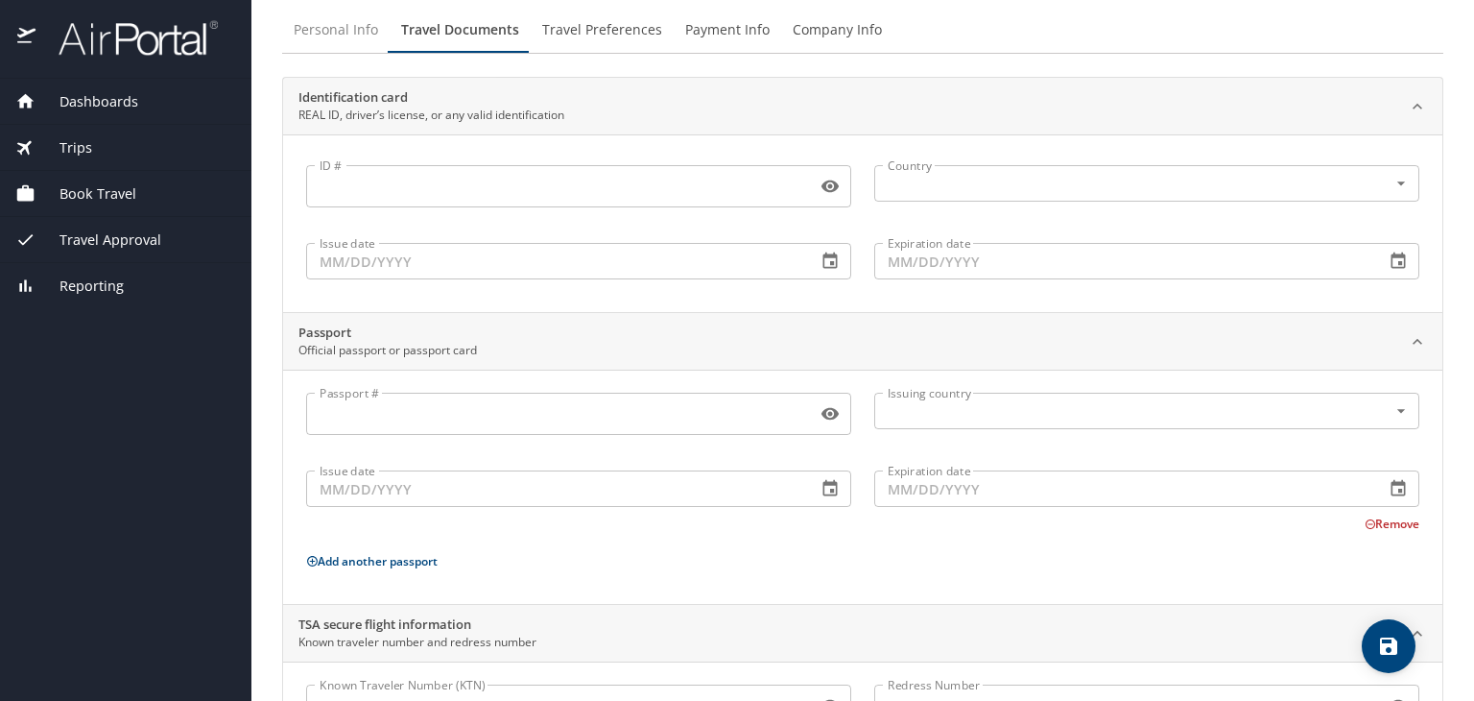
click at [344, 32] on span "Personal Info" at bounding box center [336, 30] width 84 height 24
select select "US"
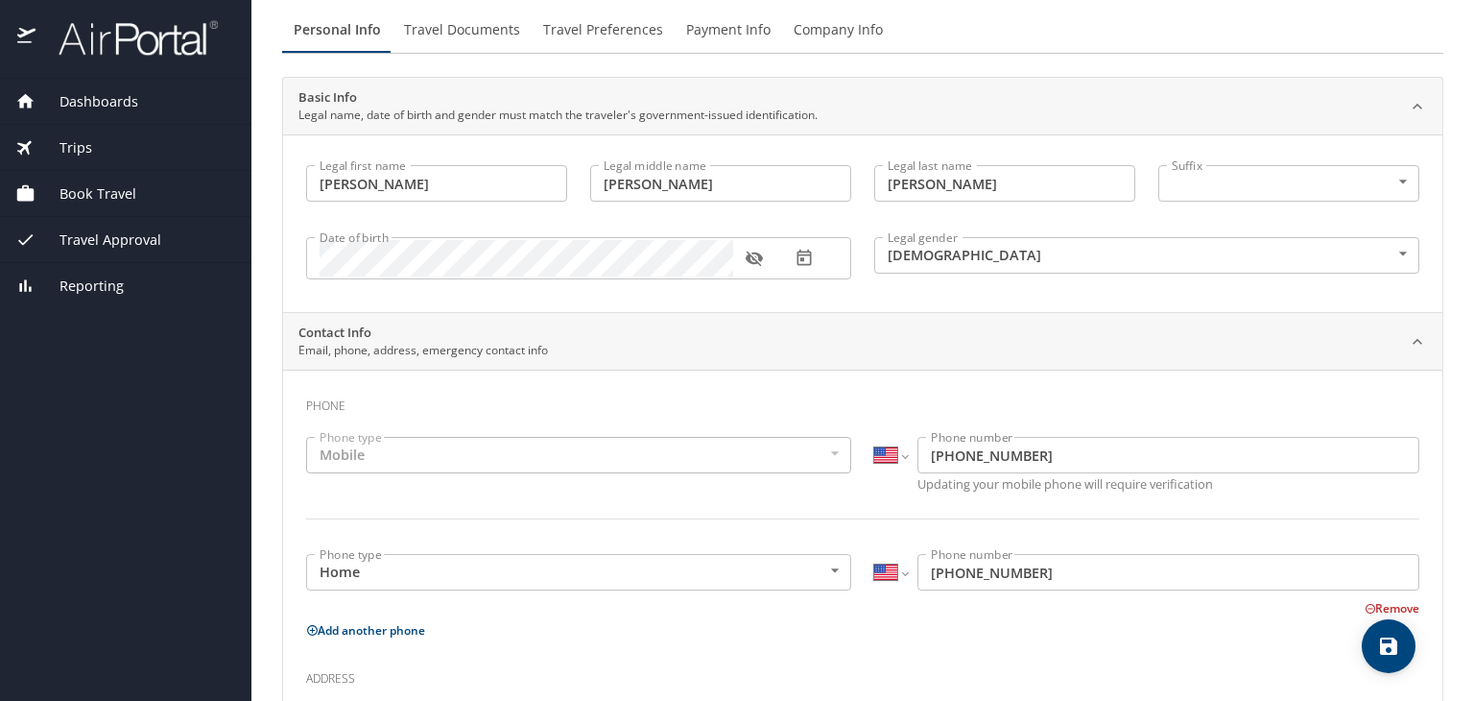
click at [117, 103] on span "Dashboards" at bounding box center [87, 101] width 103 height 21
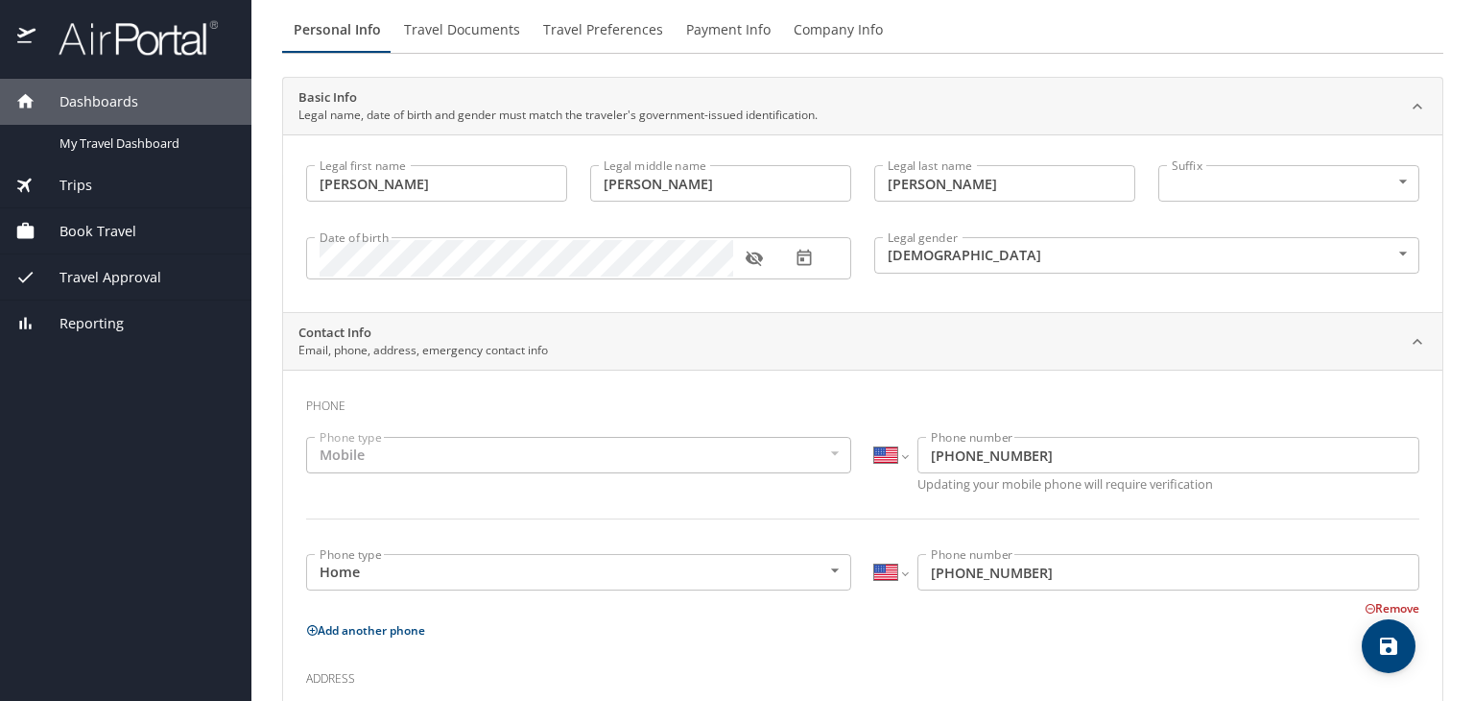
click at [101, 231] on span "Book Travel" at bounding box center [86, 231] width 101 height 21
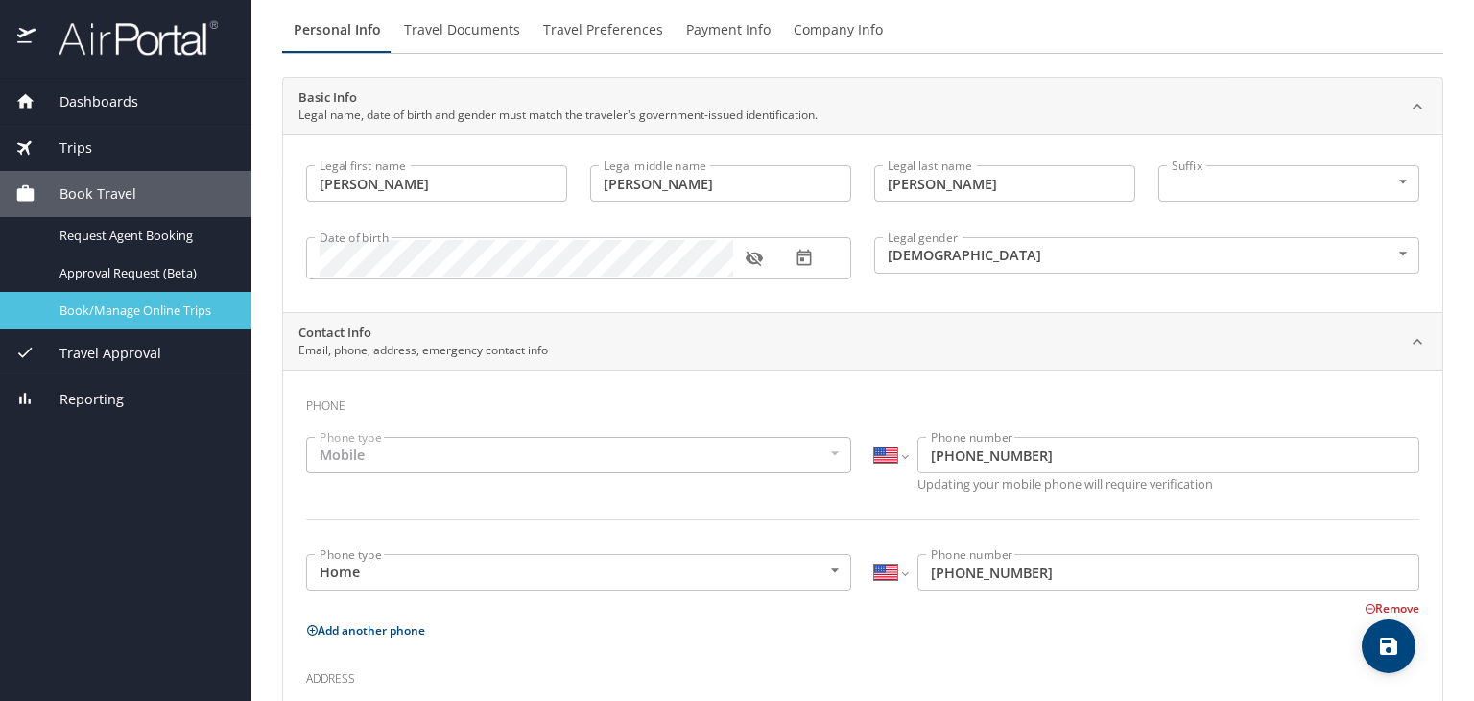
click at [179, 310] on span "Book/Manage Online Trips" at bounding box center [143, 310] width 169 height 18
